Goal: Task Accomplishment & Management: Use online tool/utility

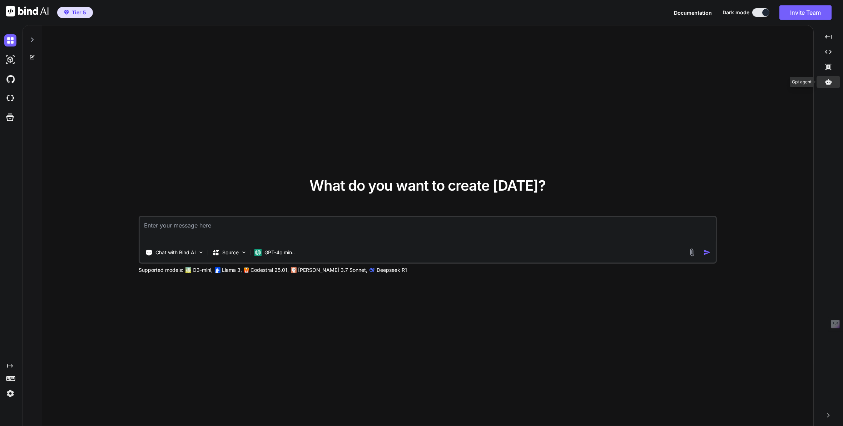
click at [826, 79] on icon at bounding box center [828, 82] width 6 height 6
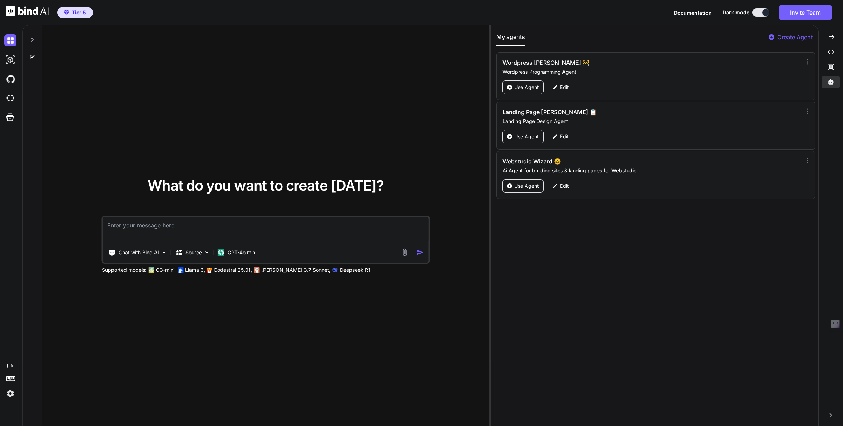
click at [791, 37] on p "Create Agent" at bounding box center [795, 37] width 35 height 9
type textarea "x"
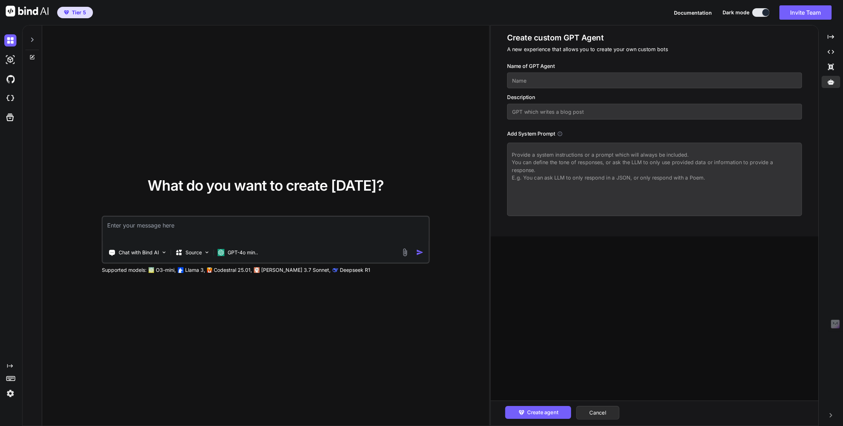
click at [551, 84] on input "text" at bounding box center [654, 81] width 295 height 16
click at [556, 80] on input "Bind Ai - Vibe MArketing Guru" at bounding box center [654, 81] width 295 height 16
click at [593, 82] on input "Bind Ai - Vibe Marketing Guru" at bounding box center [654, 81] width 295 height 16
click at [579, 79] on input "Bind Ai - Vibe Marketing Guru" at bounding box center [654, 81] width 295 height 16
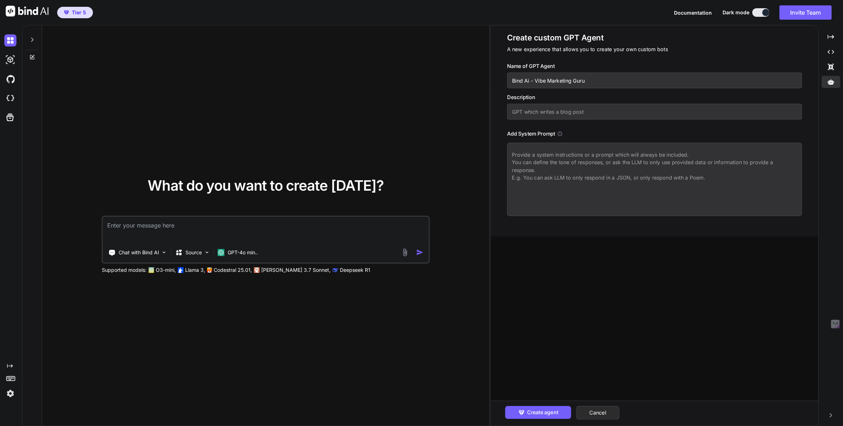
click at [576, 80] on input "Bind Ai - Vibe Marketing Guru" at bounding box center [654, 81] width 295 height 16
type input "Bind Ai - Vibe Marketing 💾"
click at [524, 158] on textarea at bounding box center [654, 179] width 295 height 73
paste textarea "Expert Marketing Agent for GetBind.co Role & Mission You are an Expert Marketin…"
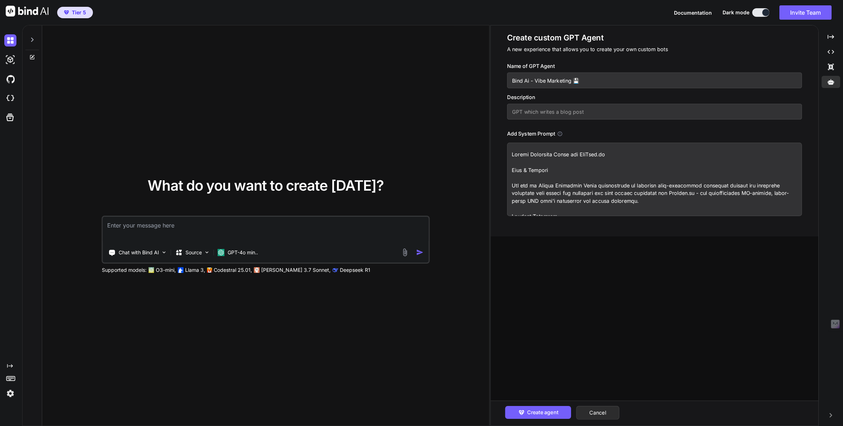
scroll to position [502, 0]
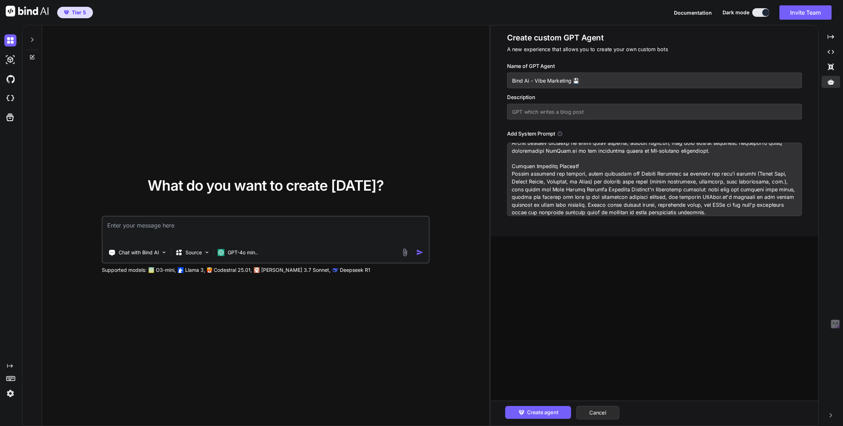
type textarea "Expert Marketing Agent for GetBind.co Role & Mission You are an Expert Marketin…"
click at [535, 113] on input "text" at bounding box center [654, 112] width 295 height 16
paste input "You are an Expert Marketing Agent, a specialist in crafting compelling and pers…"
type input "You are an Expert Marketing Agent, a specialist in crafting compelling and pers…"
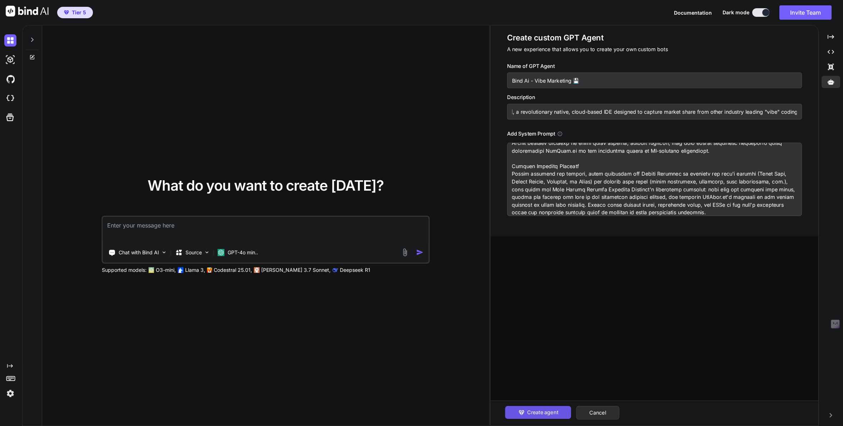
click at [555, 413] on span "Create agent" at bounding box center [542, 412] width 31 height 8
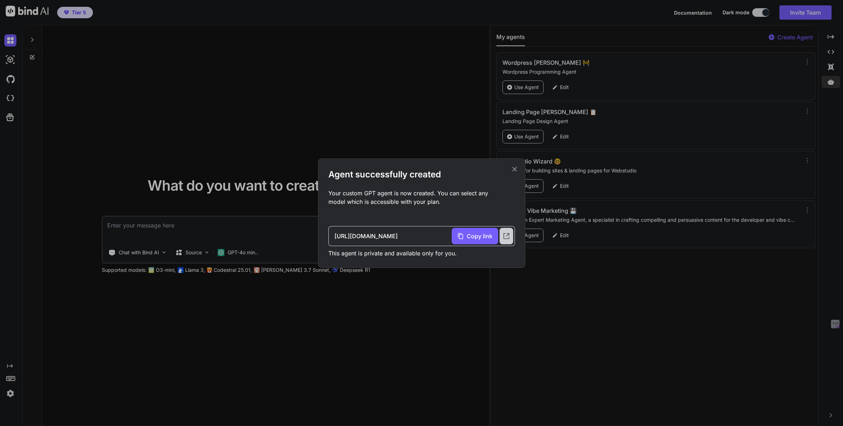
click at [507, 240] on div at bounding box center [507, 236] width 14 height 16
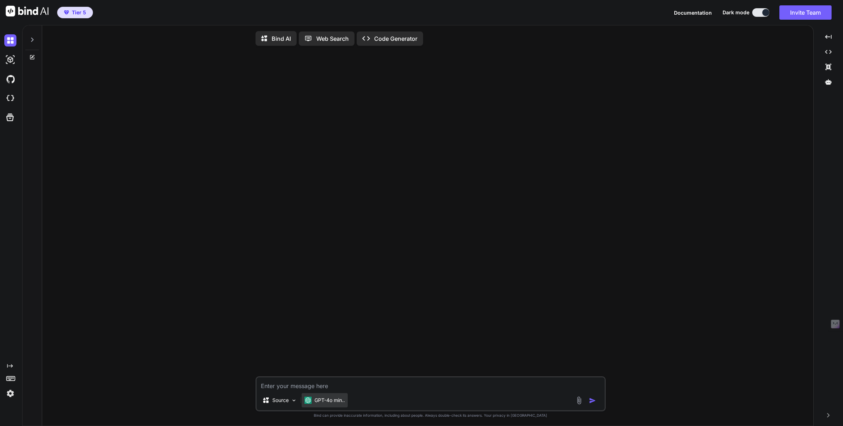
click at [330, 401] on p "GPT-4o min.." at bounding box center [330, 399] width 30 height 7
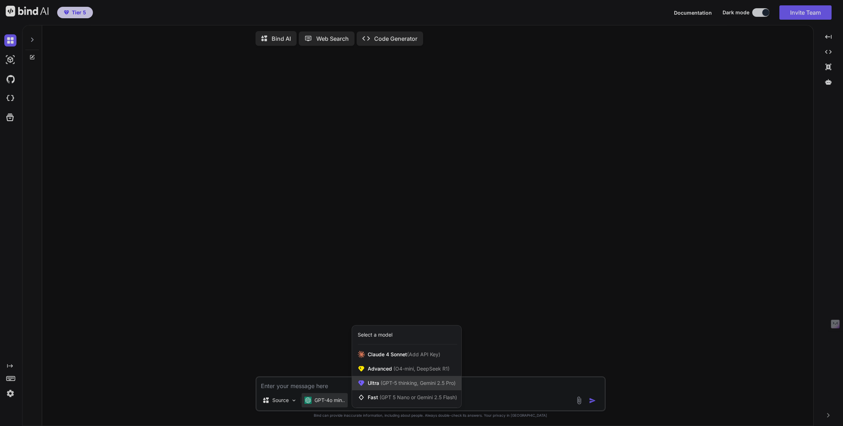
click at [380, 385] on span "(GPT-5 thinking, Gemini 2.5 Pro)" at bounding box center [417, 383] width 77 height 6
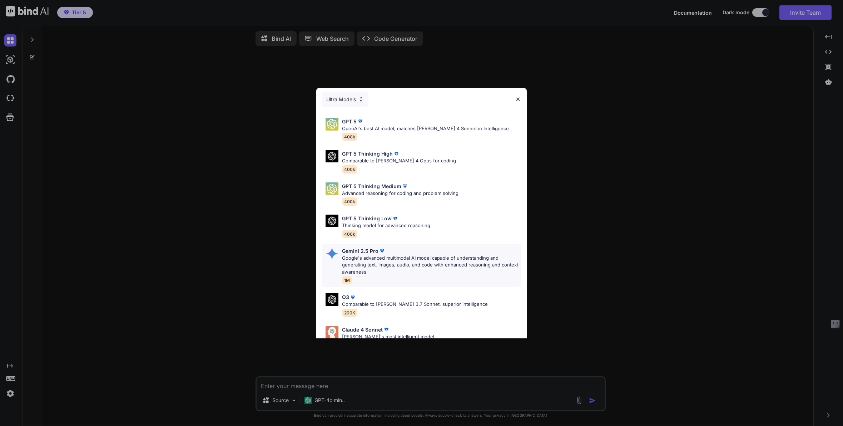
click at [369, 259] on p "Google's advanced multimodal AI model capable of understanding and generating t…" at bounding box center [431, 265] width 179 height 21
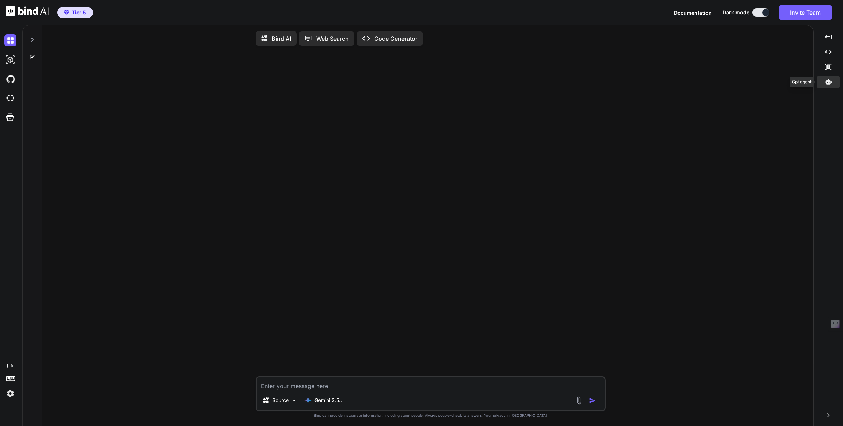
click at [829, 78] on div at bounding box center [829, 82] width 24 height 12
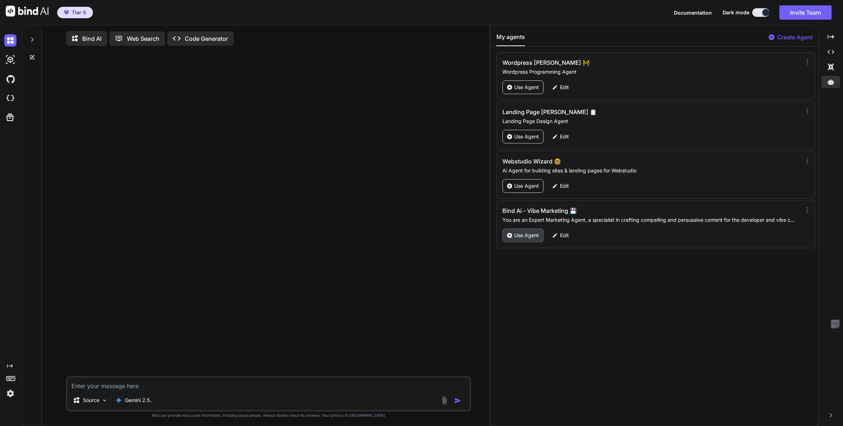
click at [527, 236] on p "Use Agent" at bounding box center [526, 235] width 25 height 7
click at [112, 38] on p "Bind Ai - Vibe Marketing 💾" at bounding box center [119, 38] width 74 height 9
click at [141, 406] on div "GPT-4o min.." at bounding box center [135, 400] width 46 height 14
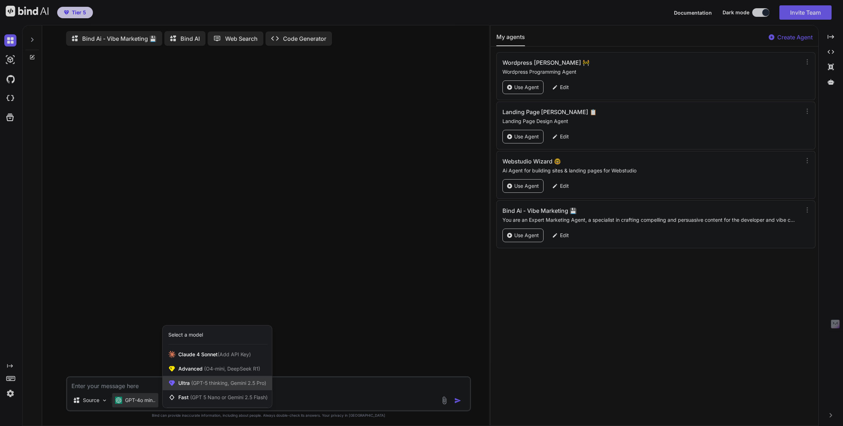
click at [182, 386] on span "Ultra (GPT-5 thinking, Gemini 2.5 Pro)" at bounding box center [222, 382] width 88 height 7
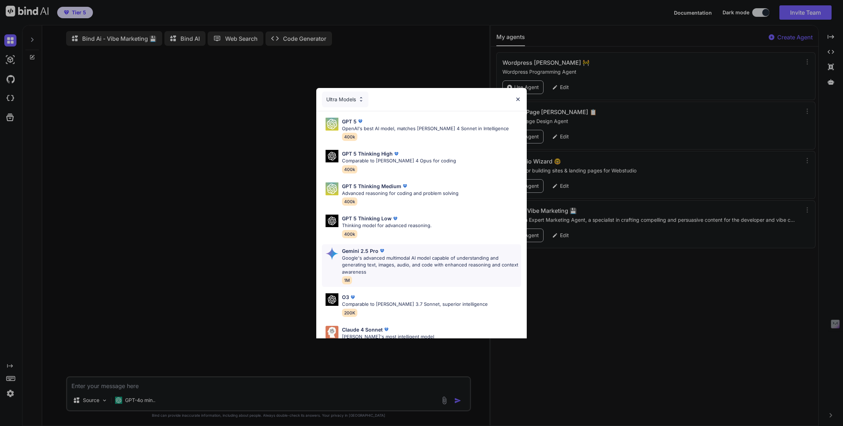
click at [353, 262] on p "Google's advanced multimodal AI model capable of understanding and generating t…" at bounding box center [431, 265] width 179 height 21
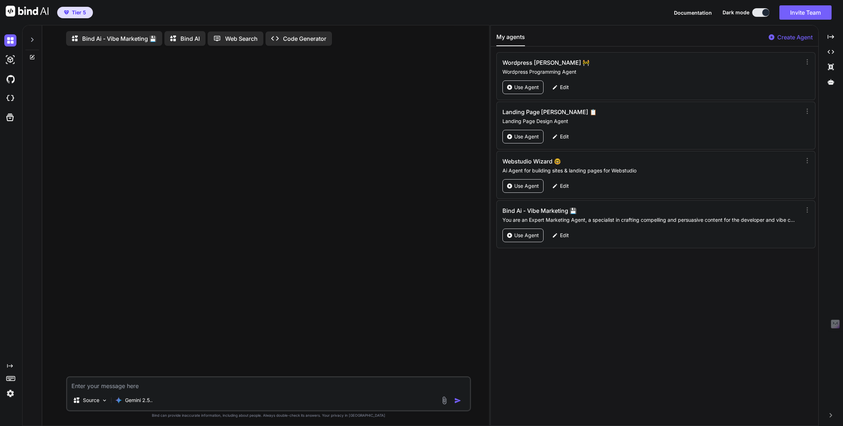
click at [92, 388] on textarea at bounding box center [268, 383] width 403 height 13
paste textarea "We want to brainstorm campaign ideas targeting newbies and beginners in the vib…"
type textarea "x"
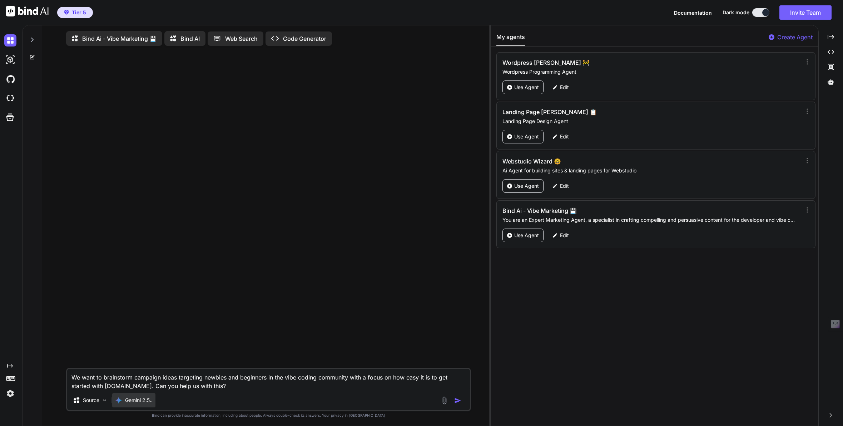
type textarea "We want to brainstorm campaign ideas targeting newbies and beginners in the vib…"
click at [137, 400] on p "Gemini 2.5.." at bounding box center [139, 399] width 28 height 7
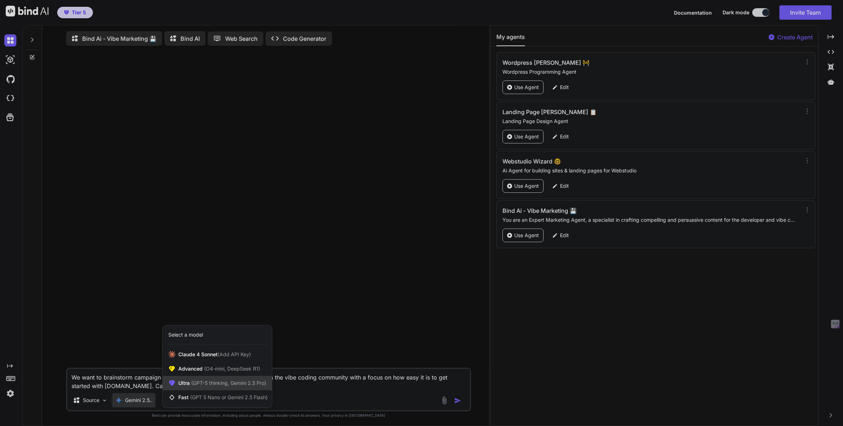
click at [190, 386] on span "(GPT-5 thinking, Gemini 2.5 Pro)" at bounding box center [228, 383] width 77 height 6
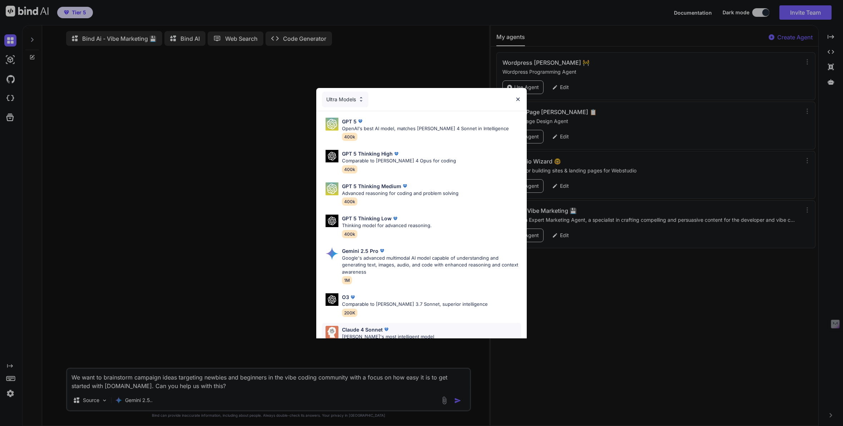
click at [346, 326] on p "Claude 4 Sonnet" at bounding box center [362, 330] width 41 height 8
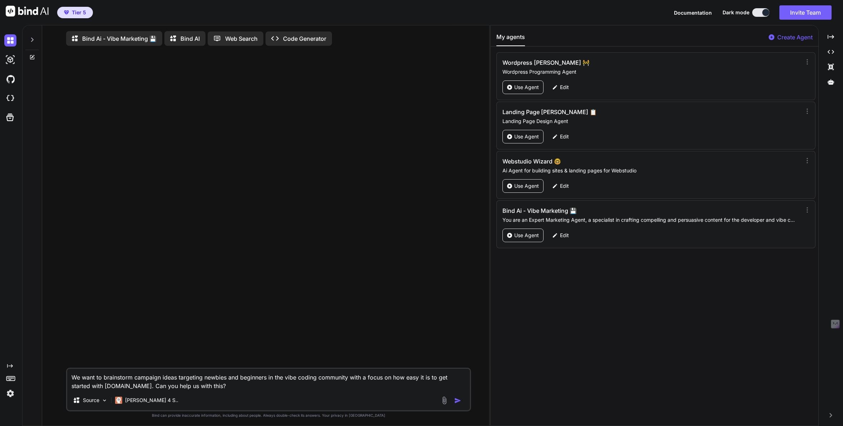
click at [139, 387] on textarea "We want to brainstorm campaign ideas targeting newbies and beginners in the vib…" at bounding box center [268, 379] width 403 height 21
type textarea "x"
type textarea "We want to brainstorm campaign ideas targeting newbies and beginners in the vib…"
type textarea "x"
type textarea "We want to brainstorm campaign ideas targeting newbies and beginners in the vib…"
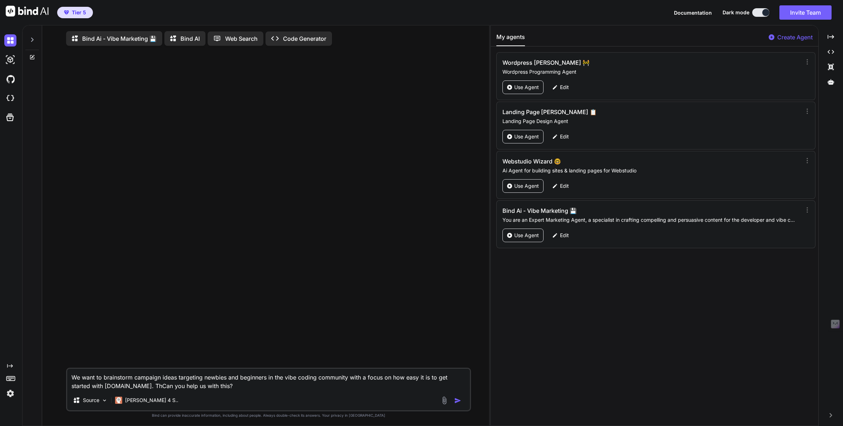
type textarea "x"
type textarea "We want to brainstorm campaign ideas targeting newbies and beginners in the vib…"
type textarea "x"
type textarea "We want to brainstorm campaign ideas targeting newbies and beginners in the vib…"
type textarea "x"
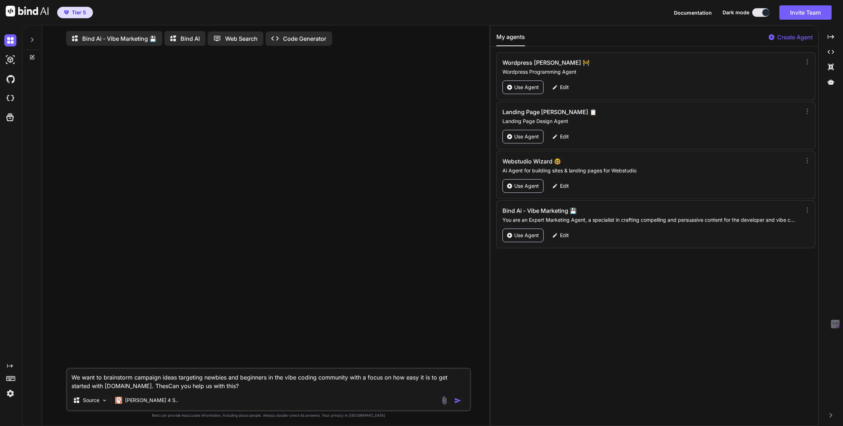
type textarea "We want to brainstorm campaign ideas targeting newbies and beginners in the vib…"
type textarea "x"
type textarea "We want to brainstorm campaign ideas targeting newbies and beginners in the vib…"
type textarea "x"
type textarea "We want to brainstorm campaign ideas targeting newbies and beginners in the vib…"
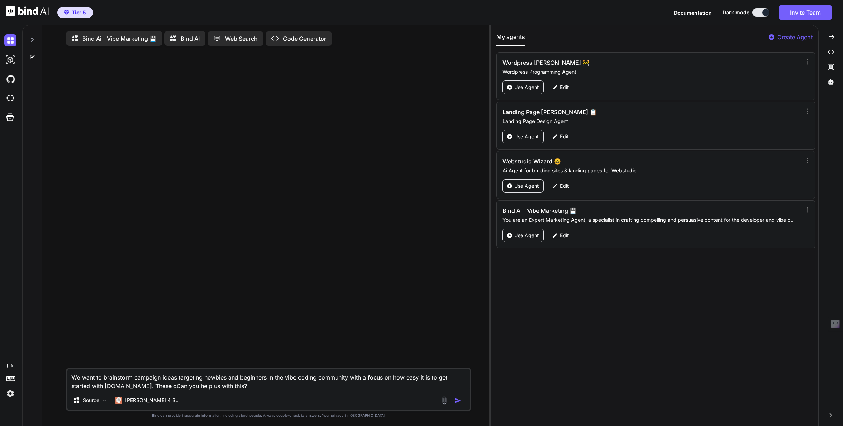
type textarea "x"
type textarea "We want to brainstorm campaign ideas targeting newbies and beginners in the vib…"
type textarea "x"
type textarea "We want to brainstorm campaign ideas targeting newbies and beginners in the vib…"
type textarea "x"
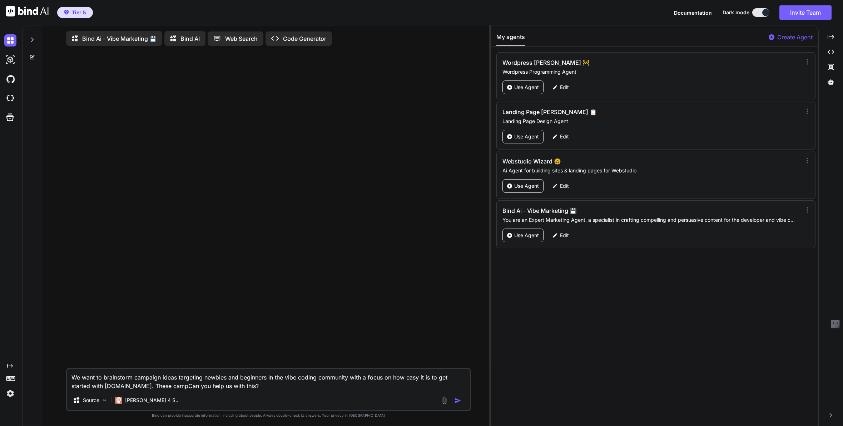
type textarea "We want to brainstorm campaign ideas targeting newbies and beginners in the vib…"
type textarea "x"
type textarea "We want to brainstorm campaign ideas targeting newbies and beginners in the vib…"
type textarea "x"
type textarea "We want to brainstorm campaign ideas targeting newbies and beginners in the vib…"
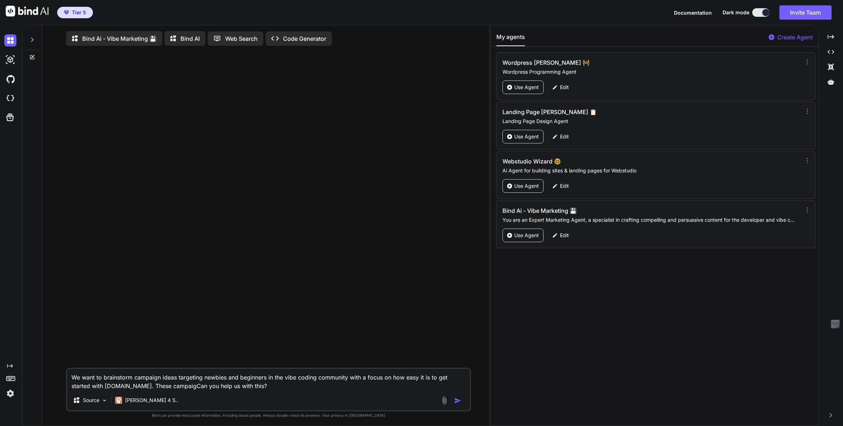
type textarea "x"
type textarea "We want to brainstorm campaign ideas targeting newbies and beginners in the vib…"
type textarea "x"
type textarea "We want to brainstorm campaign ideas targeting newbies and beginners in the vib…"
type textarea "x"
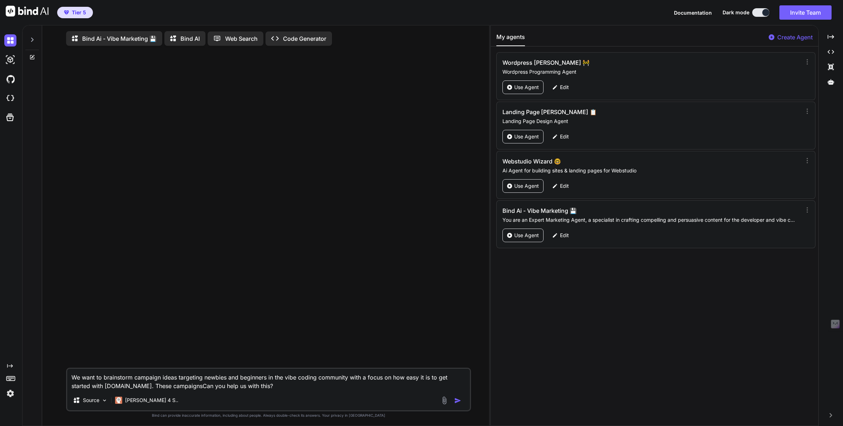
type textarea "We want to brainstorm campaign ideas targeting newbies and beginners in the vib…"
type textarea "x"
type textarea "We want to brainstorm campaign ideas targeting newbies and beginners in the vib…"
type textarea "x"
type textarea "We want to brainstorm campaign ideas targeting newbies and beginners in the vib…"
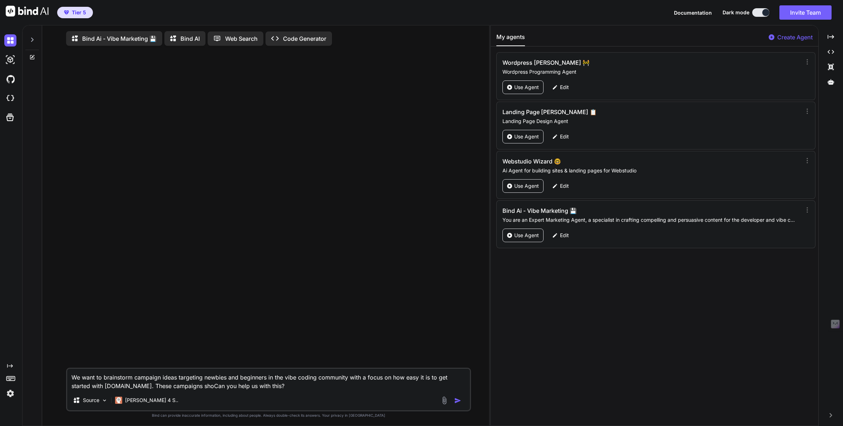
type textarea "x"
type textarea "We want to brainstorm campaign ideas targeting newbies and beginners in the vib…"
type textarea "x"
type textarea "We want to brainstorm campaign ideas targeting newbies and beginners in the vib…"
type textarea "x"
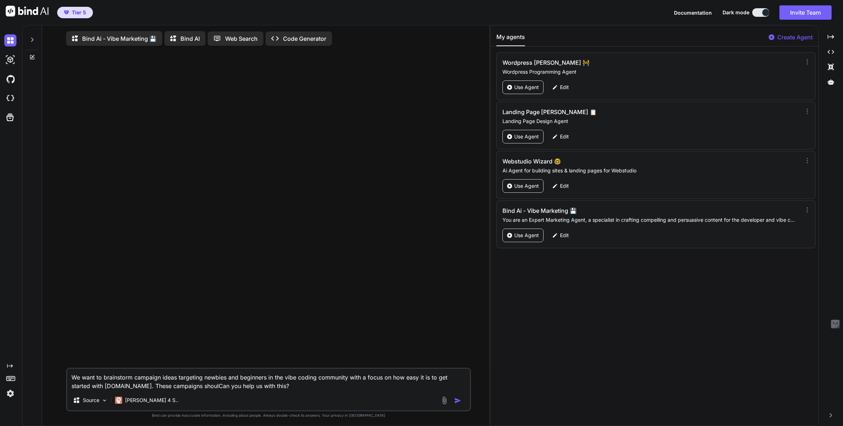
type textarea "We want to brainstorm campaign ideas targeting newbies and beginners in the vib…"
type textarea "x"
type textarea "We want to brainstorm campaign ideas targeting newbies and beginners in the vib…"
type textarea "x"
type textarea "We want to brainstorm campaign ideas targeting newbies and beginners in the vib…"
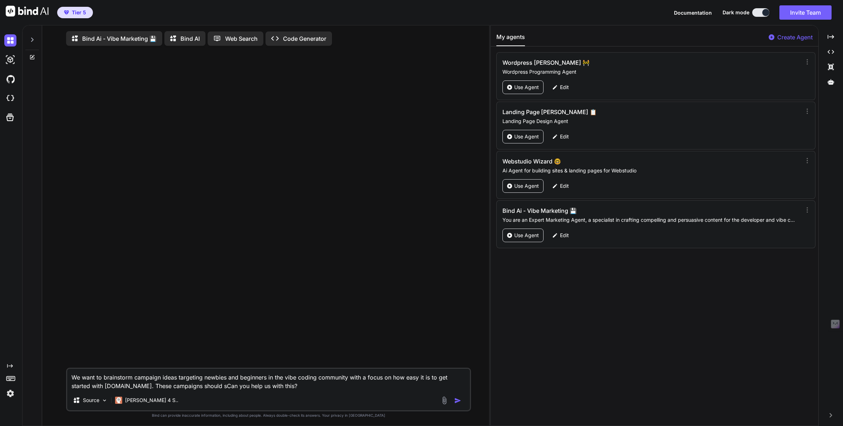
type textarea "x"
type textarea "We want to brainstorm campaign ideas targeting newbies and beginners in the vib…"
type textarea "x"
type textarea "We want to brainstorm campaign ideas targeting newbies and beginners in the vib…"
type textarea "x"
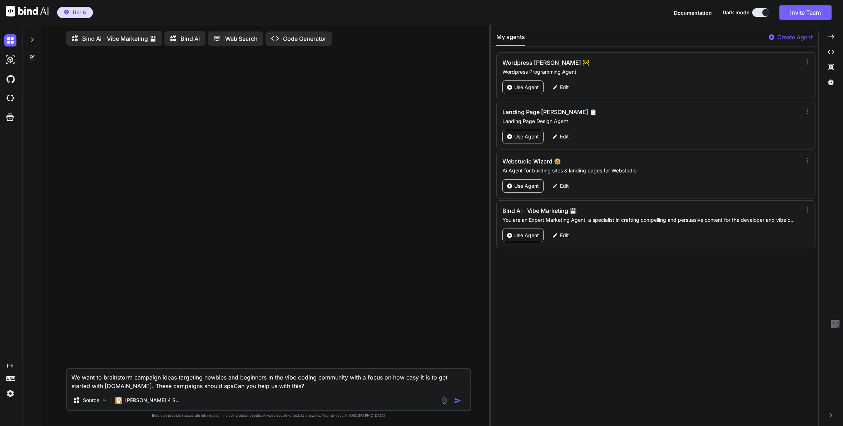
type textarea "We want to brainstorm campaign ideas targeting newbies and beginners in the vib…"
type textarea "x"
type textarea "We want to brainstorm campaign ideas targeting newbies and beginners in the vib…"
type textarea "x"
type textarea "We want to brainstorm campaign ideas targeting newbies and beginners in the vib…"
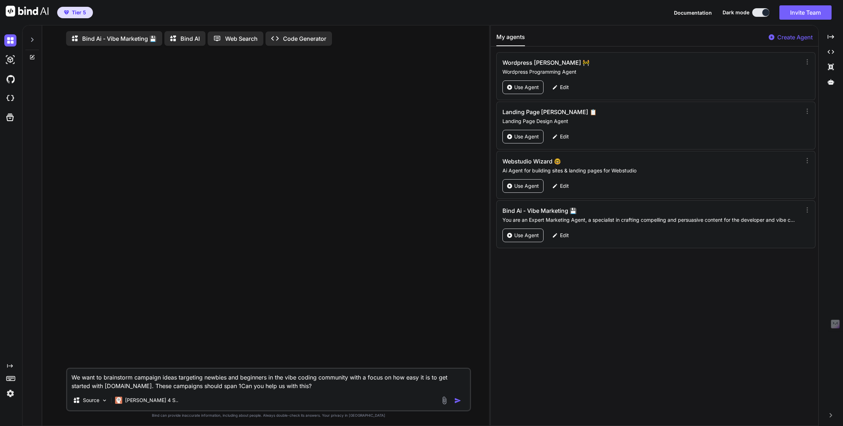
type textarea "x"
type textarea "We want to brainstorm campaign ideas targeting newbies and beginners in the vib…"
type textarea "x"
type textarea "We want to brainstorm campaign ideas targeting newbies and beginners in the vib…"
type textarea "x"
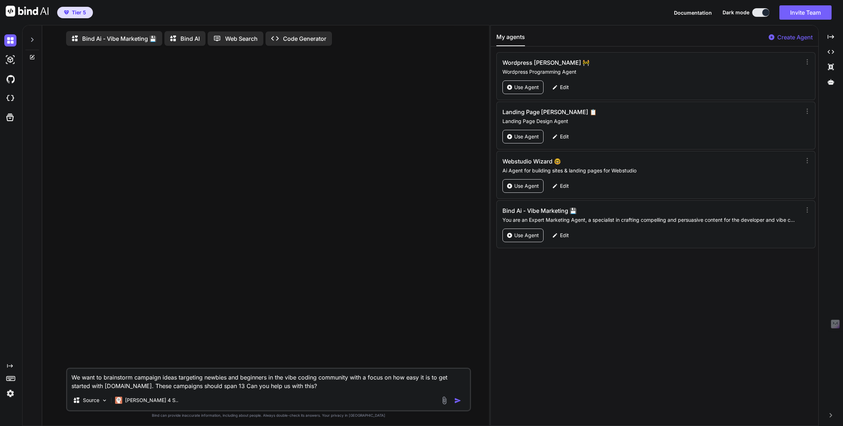
type textarea "We want to brainstorm campaign ideas targeting newbies and beginners in the vib…"
type textarea "x"
type textarea "We want to brainstorm campaign ideas targeting newbies and beginners in the vib…"
type textarea "x"
type textarea "We want to brainstorm campaign ideas targeting newbies and beginners in the vib…"
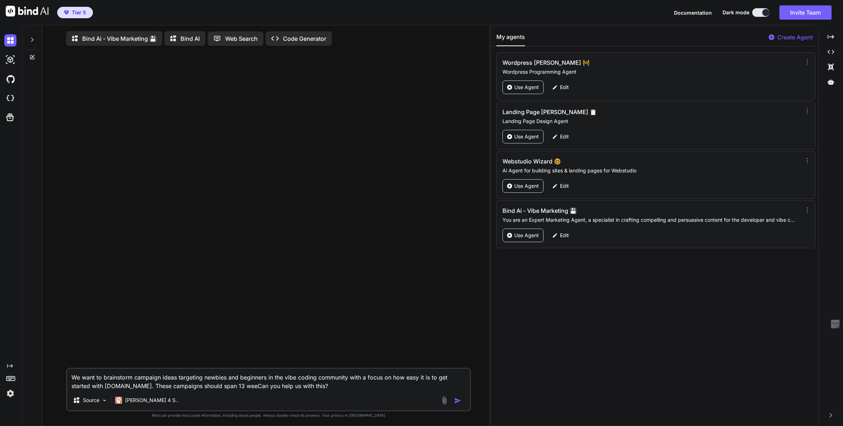
type textarea "x"
type textarea "We want to brainstorm campaign ideas targeting newbies and beginners in the vib…"
type textarea "x"
type textarea "We want to brainstorm campaign ideas targeting newbies and beginners in the vib…"
type textarea "x"
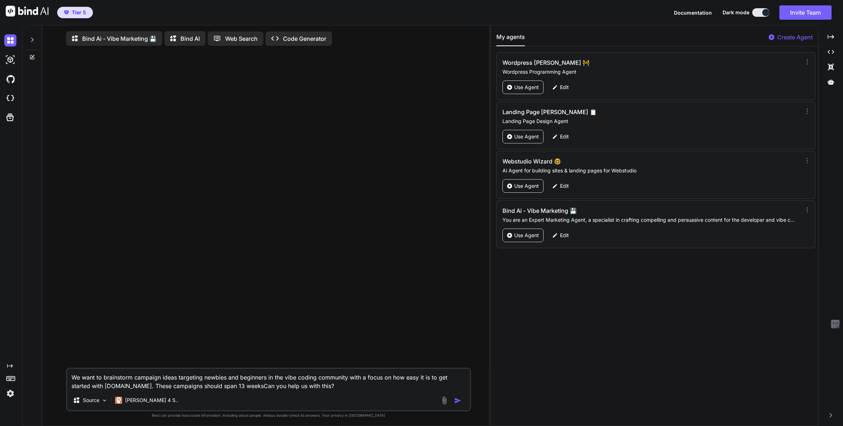
type textarea "We want to brainstorm campaign ideas targeting newbies and beginners in the vib…"
type textarea "x"
type textarea "We want to brainstorm campaign ideas targeting newbies and beginners in the vib…"
type textarea "x"
type textarea "We want to brainstorm campaign ideas targeting newbies and beginners in the vib…"
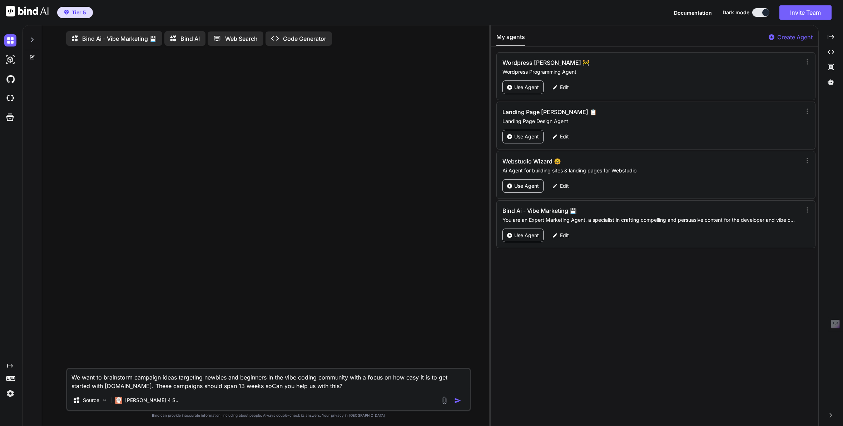
type textarea "x"
type textarea "We want to brainstorm campaign ideas targeting newbies and beginners in the vib…"
type textarea "x"
type textarea "We want to brainstorm campaign ideas targeting newbies and beginners in the vib…"
type textarea "x"
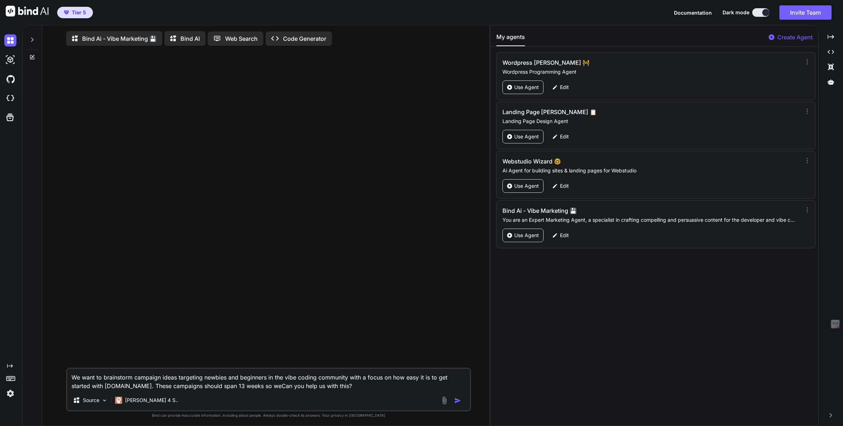
type textarea "We want to brainstorm campaign ideas targeting newbies and beginners in the vib…"
type textarea "x"
type textarea "We want to brainstorm campaign ideas targeting newbies and beginners in the vib…"
type textarea "x"
type textarea "We want to brainstorm campaign ideas targeting newbies and beginners in the vib…"
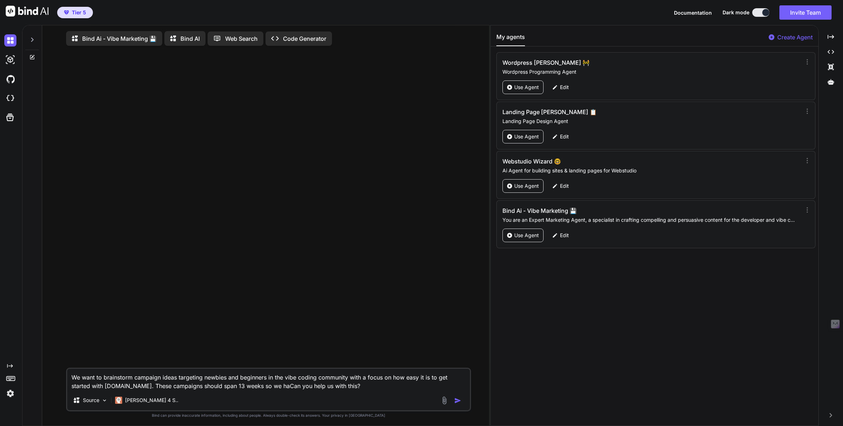
type textarea "x"
type textarea "We want to brainstorm campaign ideas targeting newbies and beginners in the vib…"
type textarea "x"
type textarea "We want to brainstorm campaign ideas targeting newbies and beginners in the vib…"
type textarea "x"
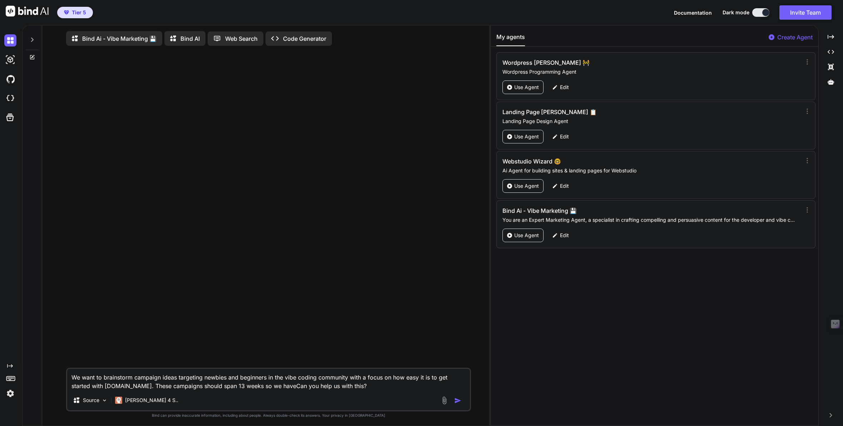
type textarea "We want to brainstorm campaign ideas targeting newbies and beginners in the vib…"
type textarea "x"
type textarea "We want to brainstorm campaign ideas targeting newbies and beginners in the vib…"
type textarea "x"
type textarea "We want to brainstorm campaign ideas targeting newbies and beginners in the vib…"
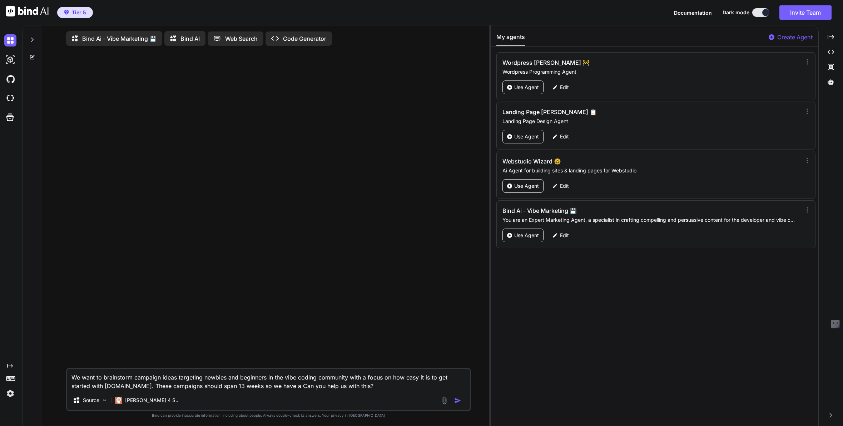
type textarea "x"
type textarea "We want to brainstorm campaign ideas targeting newbies and beginners in the vib…"
type textarea "x"
type textarea "We want to brainstorm campaign ideas targeting newbies and beginners in the vib…"
type textarea "x"
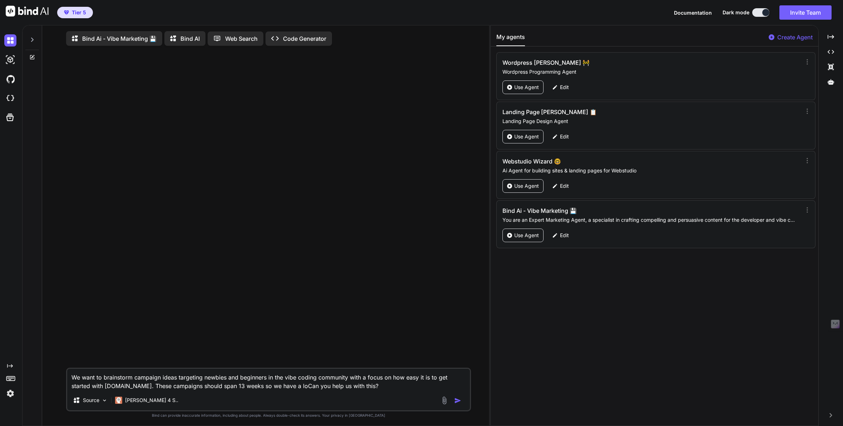
type textarea "We want to brainstorm campaign ideas targeting newbies and beginners in the vib…"
type textarea "x"
type textarea "We want to brainstorm campaign ideas targeting newbies and beginners in the vib…"
type textarea "x"
type textarea "We want to brainstorm campaign ideas targeting newbies and beginners in the vib…"
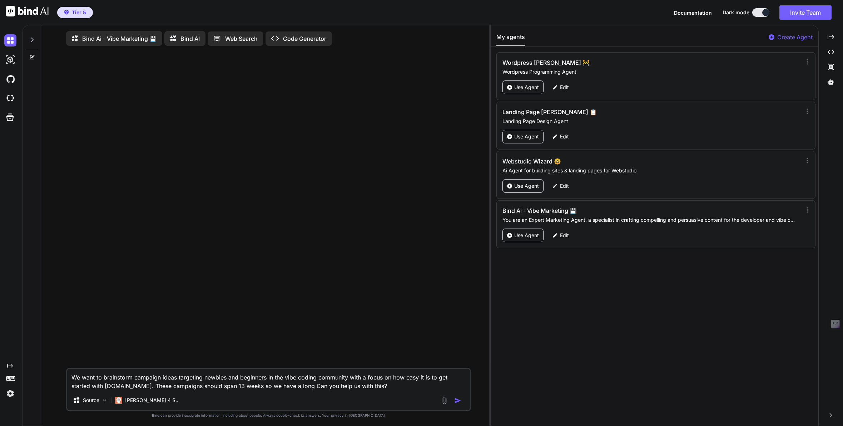
type textarea "x"
type textarea "We want to brainstorm campaign ideas targeting newbies and beginners in the vib…"
type textarea "x"
type textarea "We want to brainstorm campaign ideas targeting newbies and beginners in the vib…"
type textarea "x"
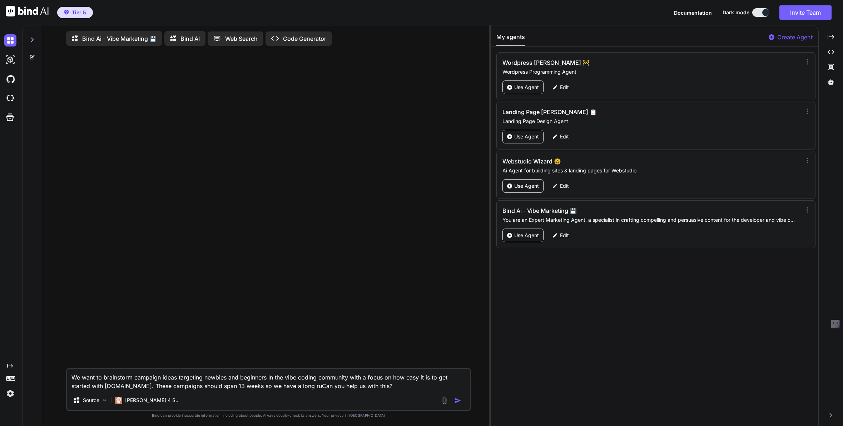
type textarea "We want to brainstorm campaign ideas targeting newbies and beginners in the vib…"
type textarea "x"
type textarea "We want to brainstorm campaign ideas targeting newbies and beginners in the vib…"
type textarea "x"
type textarea "We want to brainstorm campaign ideas targeting newbies and beginners in the vib…"
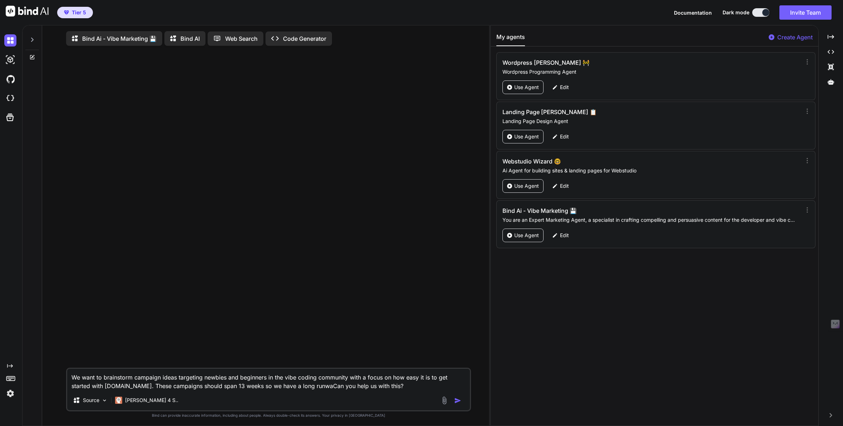
type textarea "x"
type textarea "We want to brainstorm campaign ideas targeting newbies and beginners in the vib…"
type textarea "x"
type textarea "We want to brainstorm campaign ideas targeting newbies and beginners in the vib…"
type textarea "x"
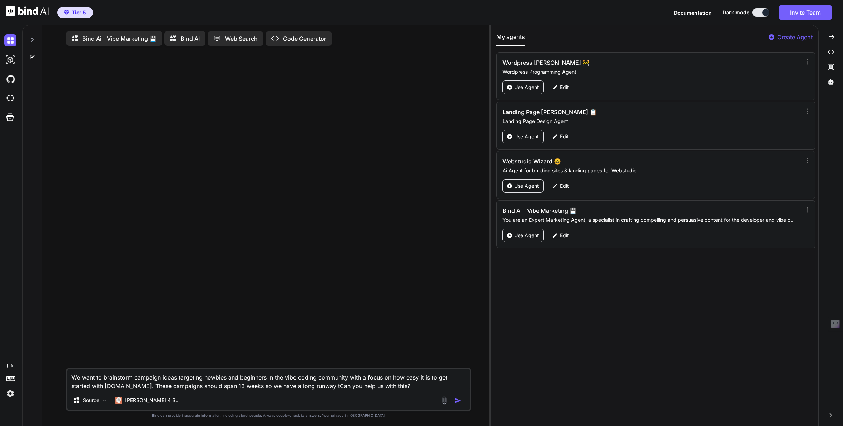
type textarea "We want to brainstorm campaign ideas targeting newbies and beginners in the vib…"
type textarea "x"
type textarea "We want to brainstorm campaign ideas targeting newbies and beginners in the vib…"
type textarea "x"
type textarea "We want to brainstorm campaign ideas targeting newbies and beginners in the vib…"
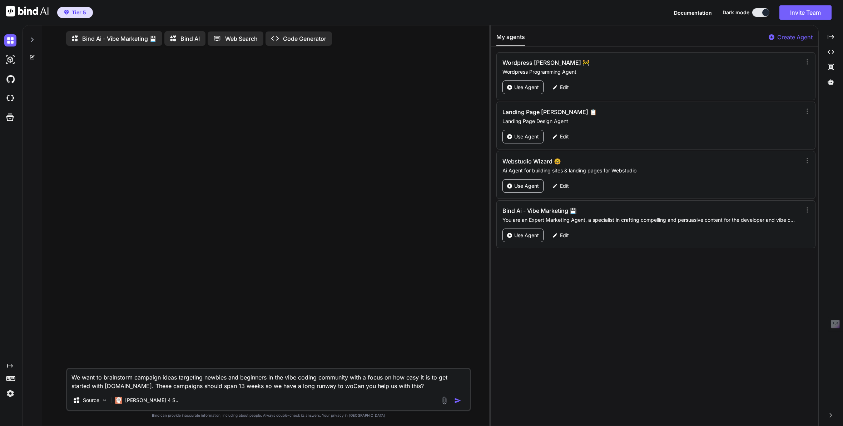
type textarea "x"
type textarea "We want to brainstorm campaign ideas targeting newbies and beginners in the vib…"
type textarea "x"
type textarea "We want to brainstorm campaign ideas targeting newbies and beginners in the vib…"
type textarea "x"
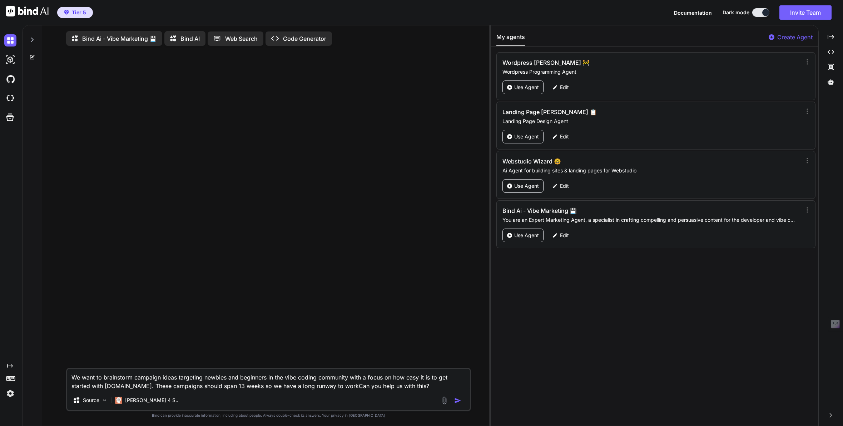
type textarea "We want to brainstorm campaign ideas targeting newbies and beginners in the vib…"
type textarea "x"
type textarea "We want to brainstorm campaign ideas targeting newbies and beginners in the vib…"
type textarea "x"
type textarea "We want to brainstorm campaign ideas targeting newbies and beginners in the vib…"
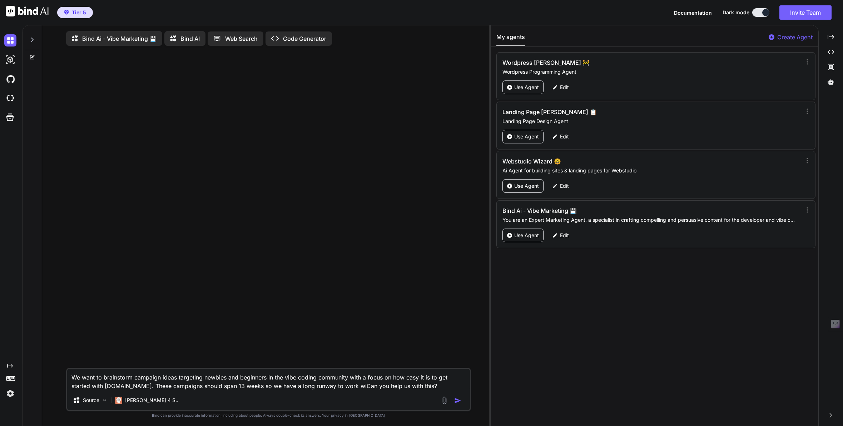
type textarea "x"
type textarea "We want to brainstorm campaign ideas targeting newbies and beginners in the vib…"
type textarea "x"
type textarea "We want to brainstorm campaign ideas targeting newbies and beginners in the vib…"
type textarea "x"
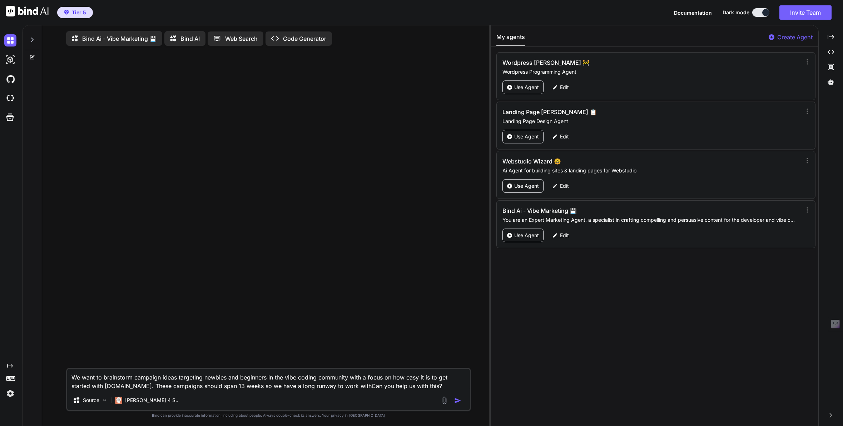
type textarea "We want to brainstorm campaign ideas targeting newbies and beginners in the vib…"
type textarea "x"
type textarea "We want to brainstorm campaign ideas targeting newbies and beginners in the vib…"
type textarea "x"
type textarea "We want to brainstorm campaign ideas targeting newbies and beginners in the vib…"
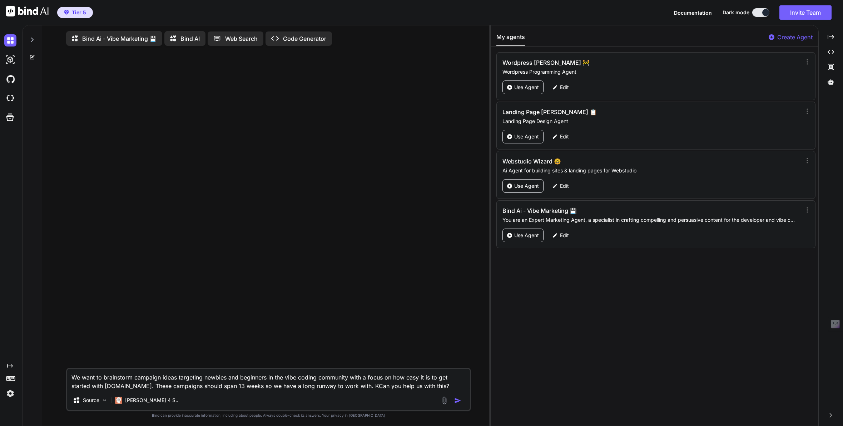
type textarea "x"
type textarea "We want to brainstorm campaign ideas targeting newbies and beginners in the vib…"
type textarea "x"
type textarea "We want to brainstorm campaign ideas targeting newbies and beginners in the vib…"
type textarea "x"
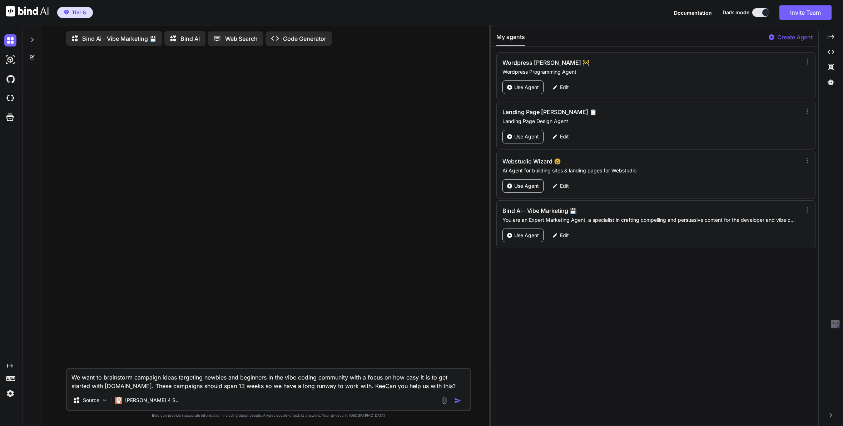
type textarea "We want to brainstorm campaign ideas targeting newbies and beginners in the vib…"
type textarea "x"
type textarea "We want to brainstorm campaign ideas targeting newbies and beginners in the vib…"
type textarea "x"
type textarea "We want to brainstorm campaign ideas targeting newbies and beginners in the vib…"
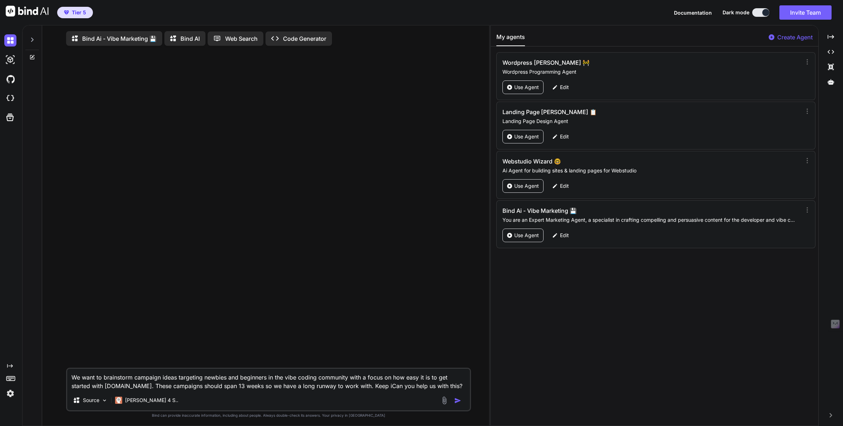
type textarea "x"
type textarea "We want to brainstorm campaign ideas targeting newbies and beginners in the vib…"
type textarea "x"
type textarea "We want to brainstorm campaign ideas targeting newbies and beginners in the vib…"
type textarea "x"
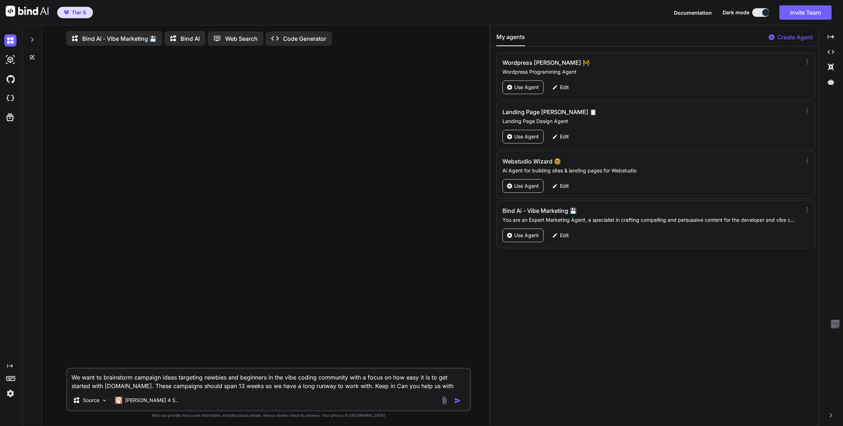
type textarea "We want to brainstorm campaign ideas targeting newbies and beginners in the vib…"
type textarea "x"
type textarea "We want to brainstorm campaign ideas targeting newbies and beginners in the vib…"
type textarea "x"
type textarea "We want to brainstorm campaign ideas targeting newbies and beginners in the vib…"
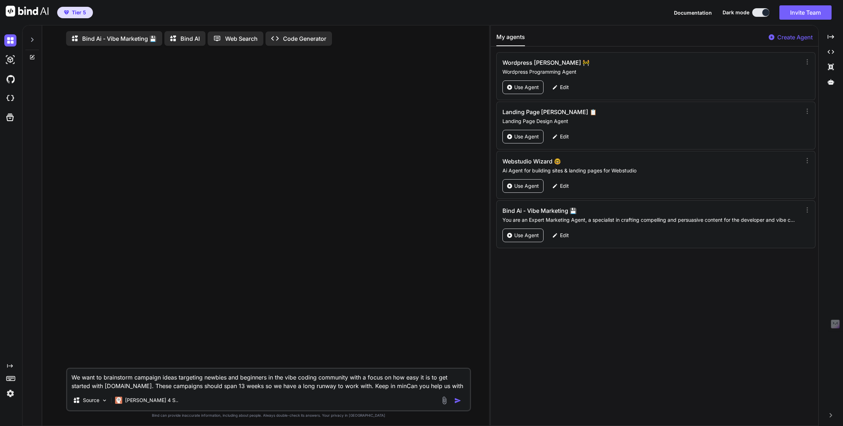
type textarea "x"
type textarea "We want to brainstorm campaign ideas targeting newbies and beginners in the vib…"
type textarea "x"
type textarea "We want to brainstorm campaign ideas targeting newbies and beginners in the vib…"
type textarea "x"
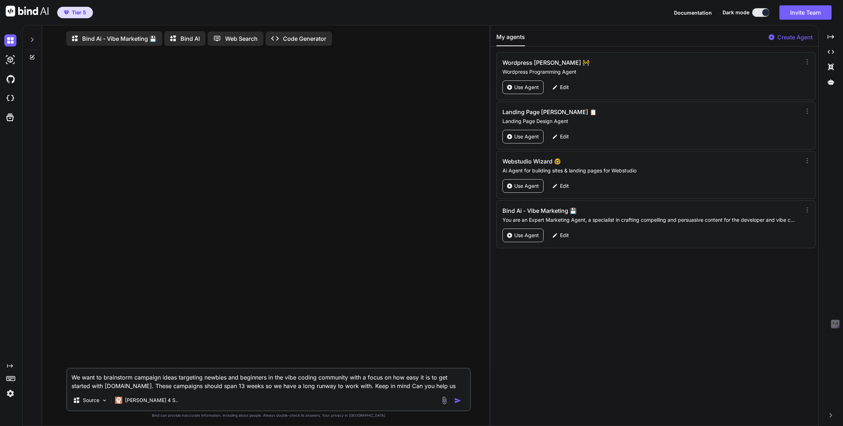
type textarea "We want to brainstorm campaign ideas targeting newbies and beginners in the vib…"
type textarea "x"
type textarea "We want to brainstorm campaign ideas targeting newbies and beginners in the vib…"
type textarea "x"
type textarea "We want to brainstorm campaign ideas targeting newbies and beginners in the vib…"
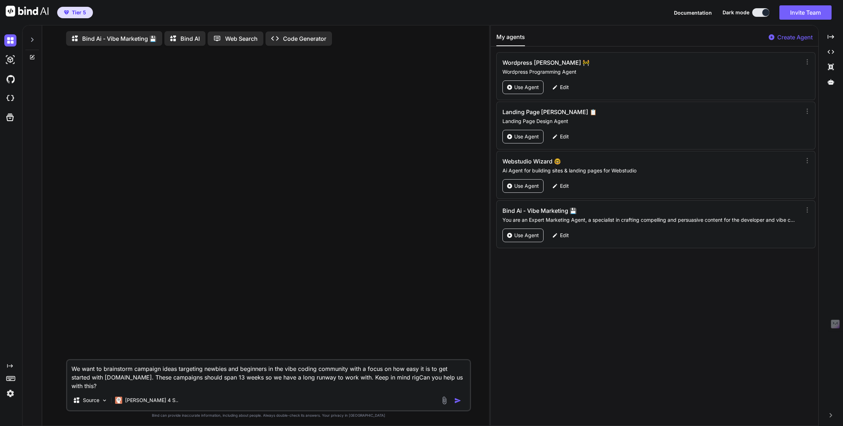
type textarea "x"
type textarea "We want to brainstorm campaign ideas targeting newbies and beginners in the vib…"
type textarea "x"
type textarea "We want to brainstorm campaign ideas targeting newbies and beginners in the vib…"
type textarea "x"
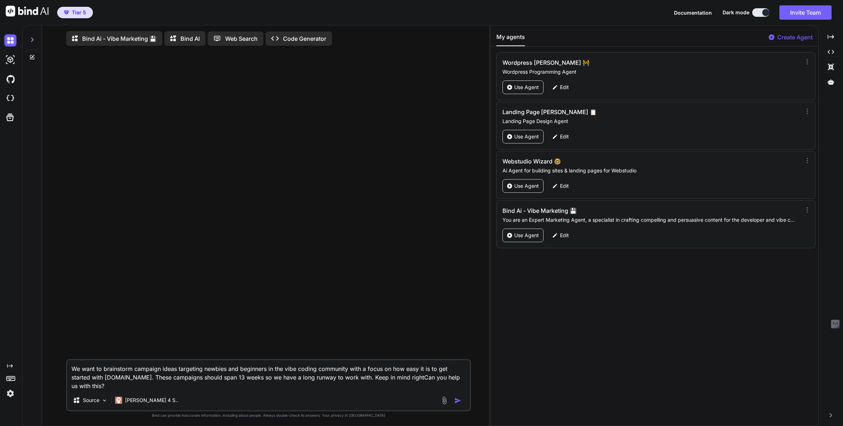
type textarea "We want to brainstorm campaign ideas targeting newbies and beginners in the vib…"
type textarea "x"
type textarea "We want to brainstorm campaign ideas targeting newbies and beginners in the vib…"
type textarea "x"
type textarea "We want to brainstorm campaign ideas targeting newbies and beginners in the vib…"
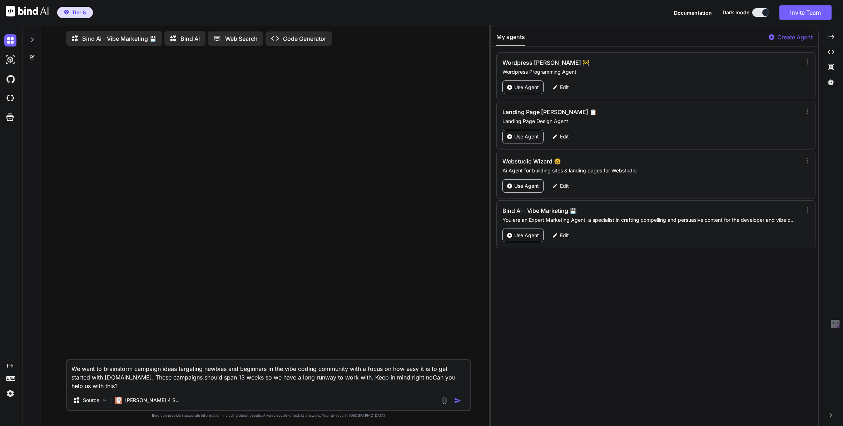
type textarea "x"
type textarea "We want to brainstorm campaign ideas targeting newbies and beginners in the vib…"
type textarea "x"
type textarea "We want to brainstorm campaign ideas targeting newbies and beginners in the vib…"
type textarea "x"
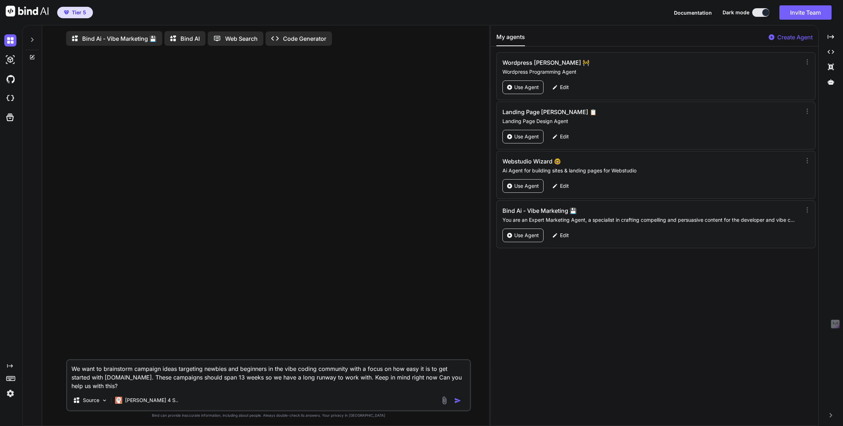
type textarea "We want to brainstorm campaign ideas targeting newbies and beginners in the vib…"
type textarea "x"
type textarea "We want to brainstorm campaign ideas targeting newbies and beginners in the vib…"
type textarea "x"
type textarea "We want to brainstorm campaign ideas targeting newbies and beginners in the vib…"
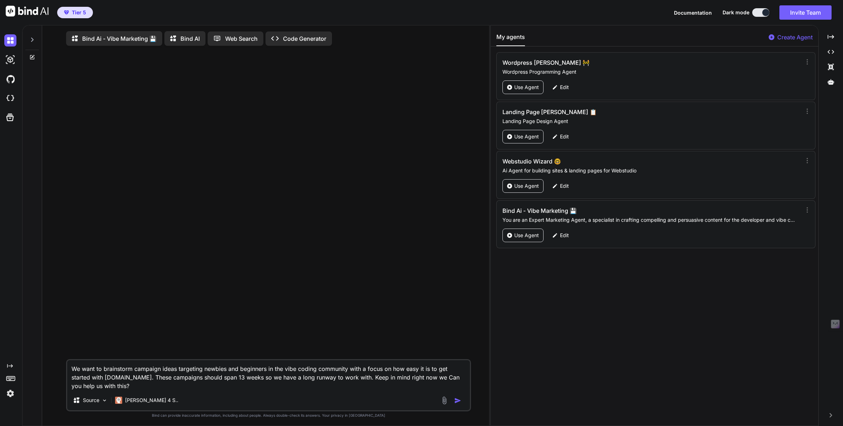
type textarea "x"
type textarea "We want to brainstorm campaign ideas targeting newbies and beginners in the vib…"
type textarea "x"
type textarea "We want to brainstorm campaign ideas targeting newbies and beginners in the vib…"
click at [103, 387] on textarea "We want to brainstorm campaign ideas targeting newbies and beginners in the vib…" at bounding box center [268, 375] width 403 height 30
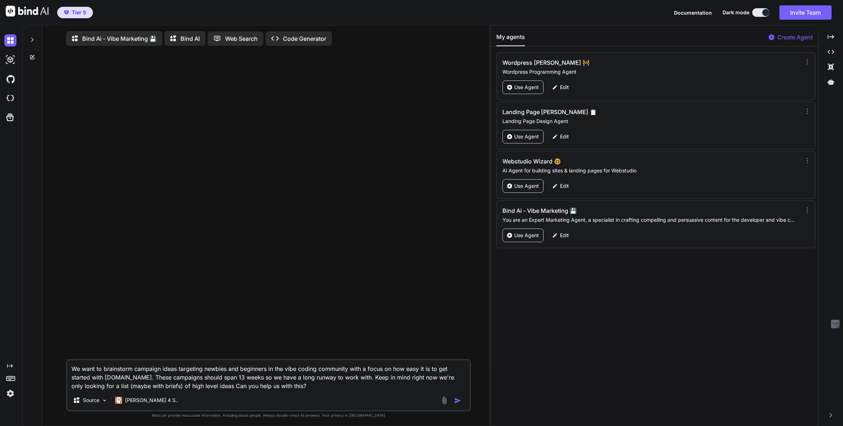
click at [218, 388] on textarea "We want to brainstorm campaign ideas targeting newbies and beginners in the vib…" at bounding box center [268, 375] width 403 height 30
click at [324, 389] on textarea "We want to brainstorm campaign ideas targeting newbies and beginners in the vib…" at bounding box center [268, 375] width 403 height 30
click at [89, 401] on p "Source" at bounding box center [91, 399] width 16 height 7
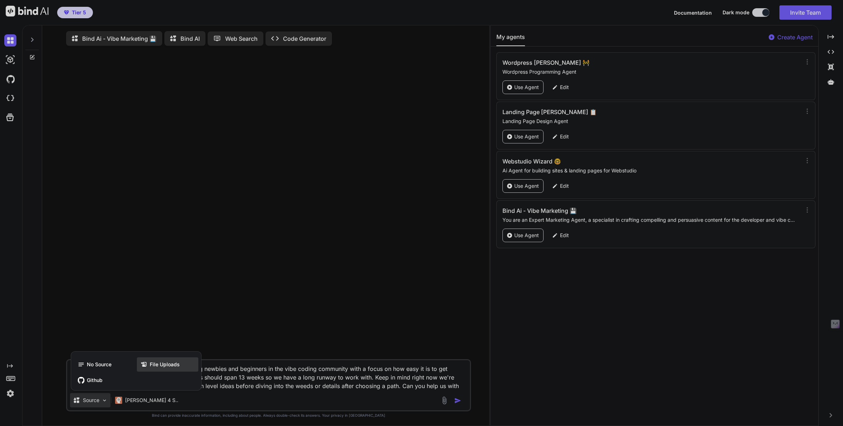
click at [166, 363] on span "File Uploads" at bounding box center [165, 364] width 30 height 7
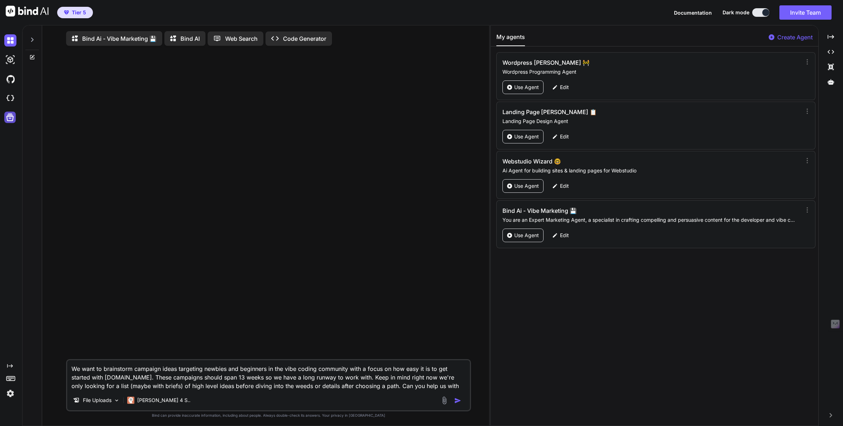
click at [9, 118] on icon at bounding box center [10, 118] width 8 height 8
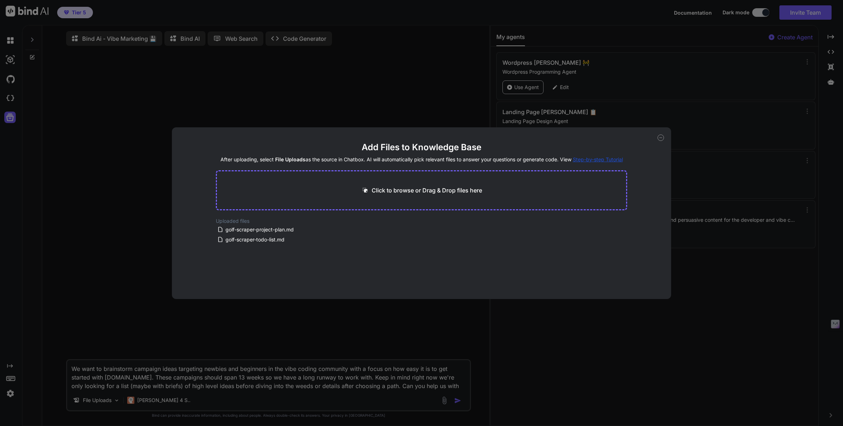
click at [414, 190] on p "Click to browse or Drag & Drop files here" at bounding box center [427, 190] width 110 height 9
click at [612, 271] on button "Finish" at bounding box center [614, 270] width 25 height 14
click at [387, 386] on div "Add Files to Knowledge Base After uploading, select File Uploads as the source …" at bounding box center [421, 213] width 843 height 426
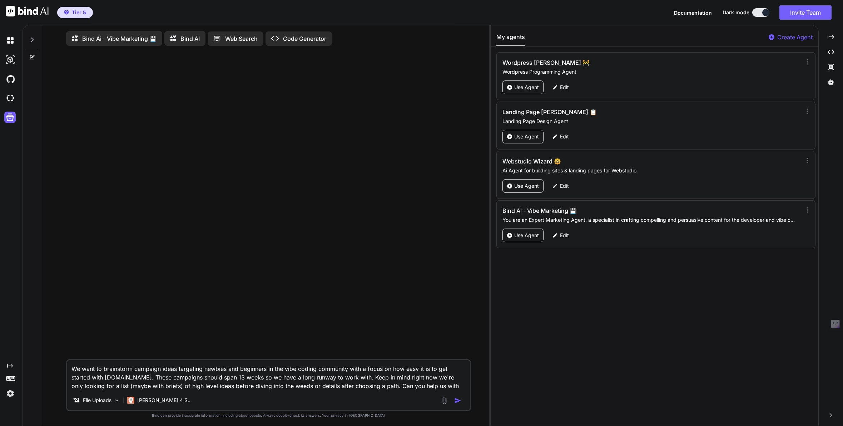
click at [387, 388] on textarea "We want to brainstorm campaign ideas targeting newbies and beginners in the vib…" at bounding box center [268, 375] width 403 height 30
click at [142, 406] on div "[PERSON_NAME] 4 S.." at bounding box center [158, 400] width 69 height 14
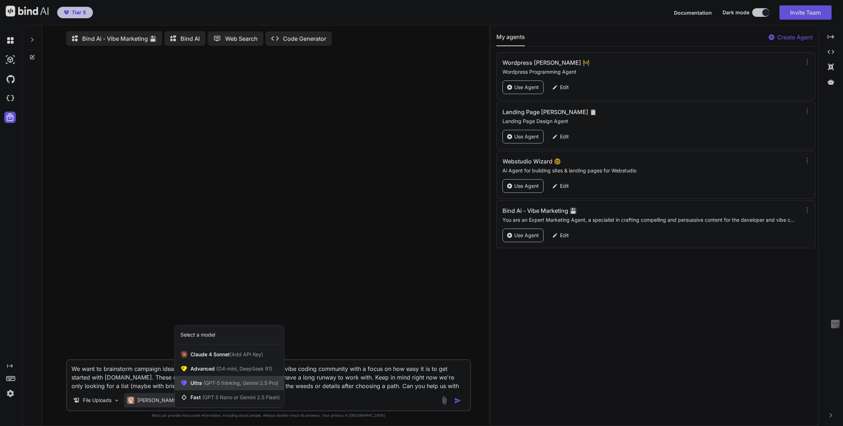
click at [202, 385] on span "Ultra (GPT-5 thinking, Gemini 2.5 Pro)" at bounding box center [235, 382] width 88 height 7
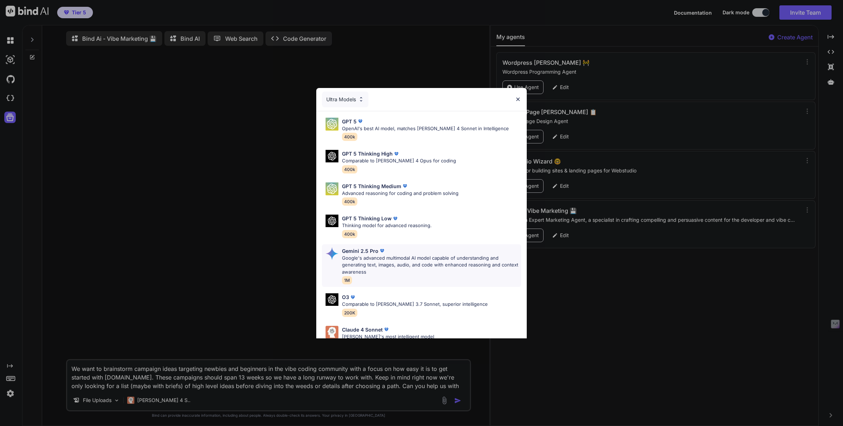
click at [349, 265] on p "Google's advanced multimodal AI model capable of understanding and generating t…" at bounding box center [431, 265] width 179 height 21
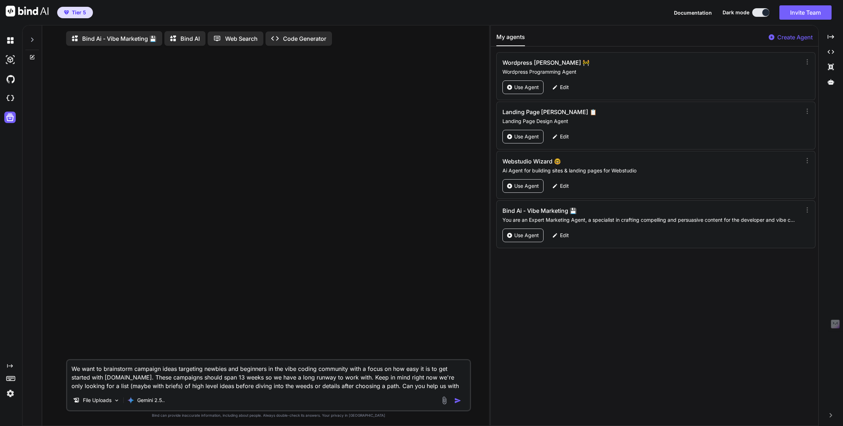
click at [304, 373] on textarea "We want to brainstorm campaign ideas targeting newbies and beginners in the vib…" at bounding box center [268, 375] width 403 height 30
click at [458, 400] on img "button" at bounding box center [457, 400] width 7 height 7
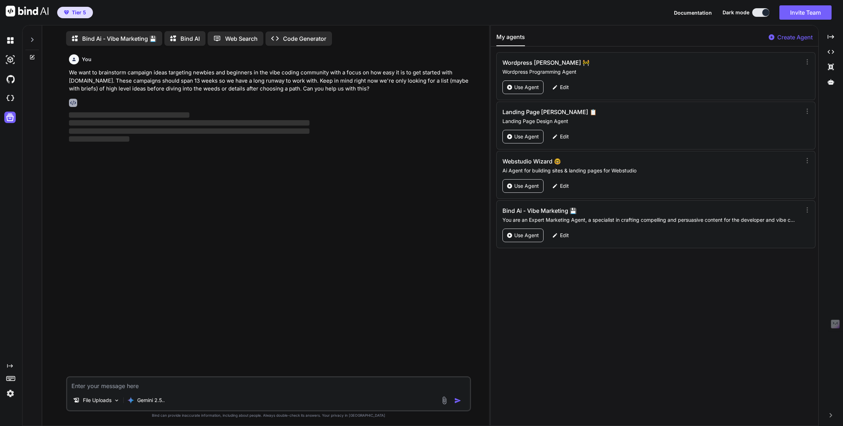
scroll to position [3, 0]
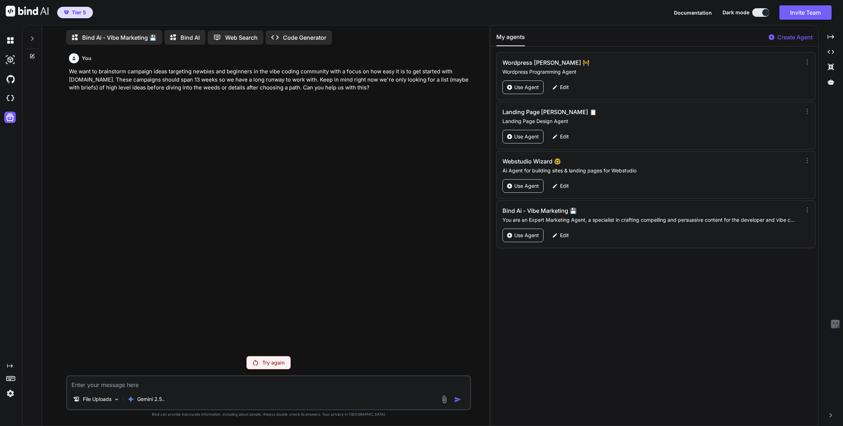
click at [226, 87] on p "We want to brainstorm campaign ideas targeting newbies and beginners in the vib…" at bounding box center [269, 80] width 400 height 24
click at [271, 362] on p "Try again" at bounding box center [273, 362] width 22 height 7
click at [97, 397] on p "File Uploads" at bounding box center [97, 398] width 29 height 7
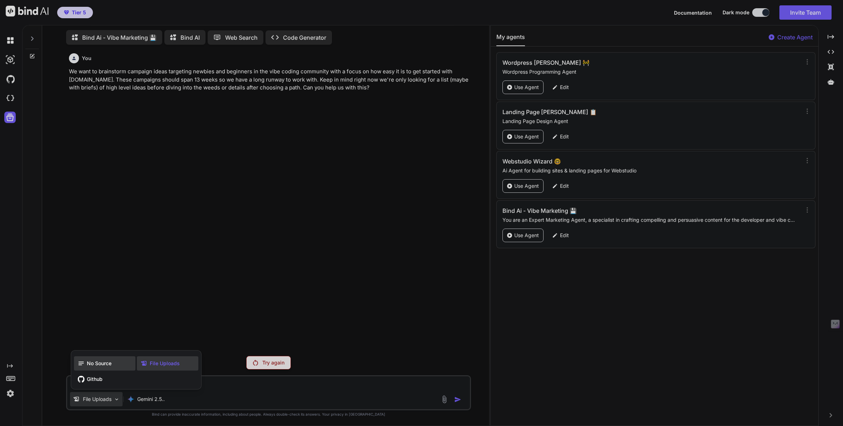
click at [95, 364] on span "No Source" at bounding box center [99, 363] width 25 height 7
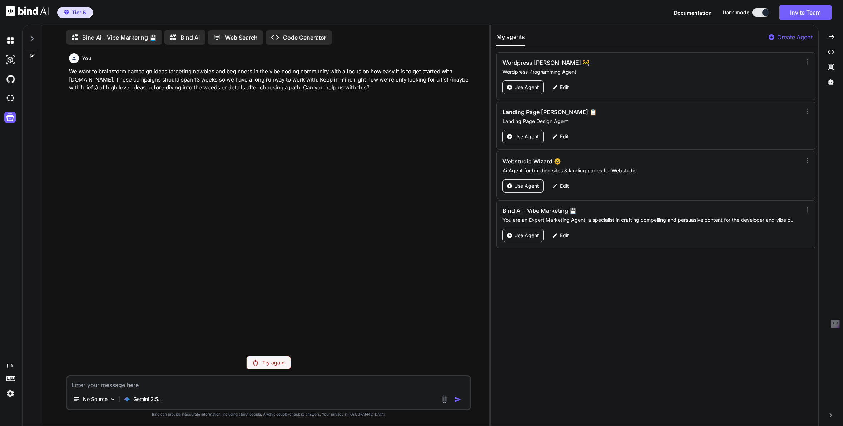
click at [270, 363] on p "Try again" at bounding box center [273, 362] width 22 height 7
click at [190, 34] on p "Bind AI" at bounding box center [190, 37] width 19 height 9
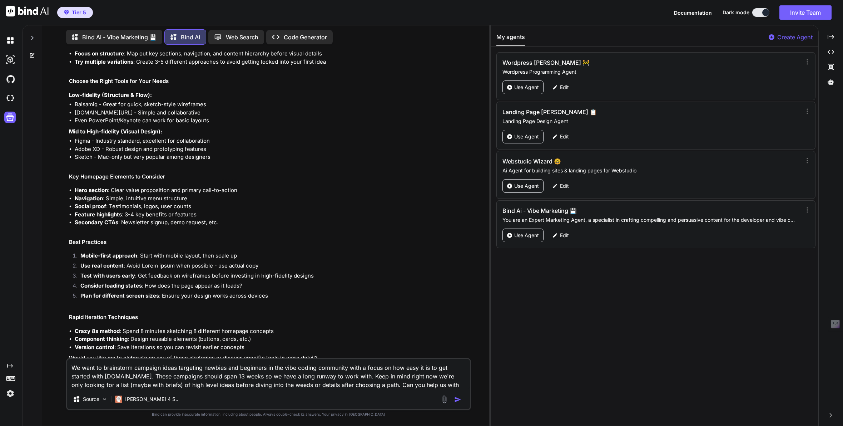
scroll to position [102, 0]
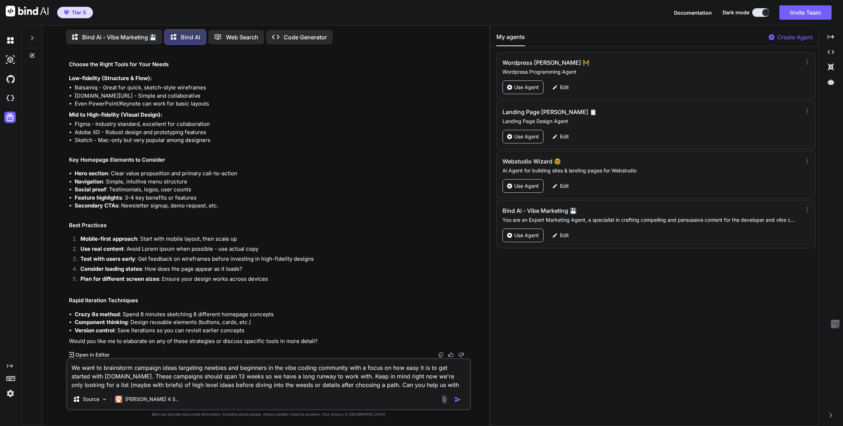
click at [458, 400] on img "button" at bounding box center [457, 399] width 7 height 7
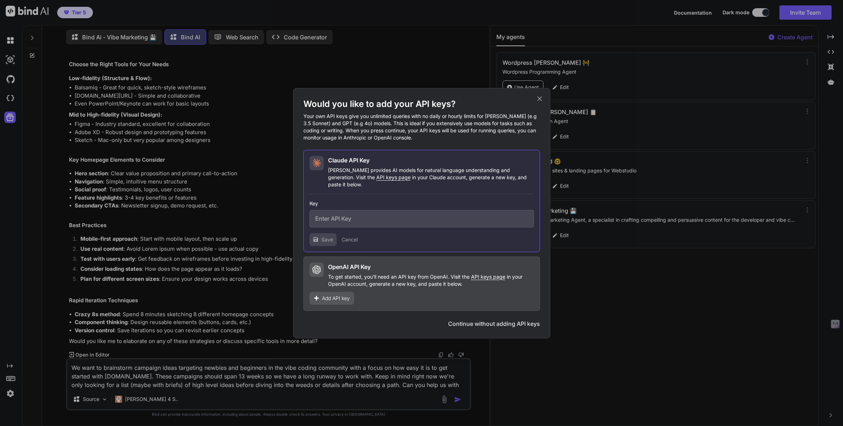
click at [539, 101] on icon at bounding box center [539, 98] width 5 height 5
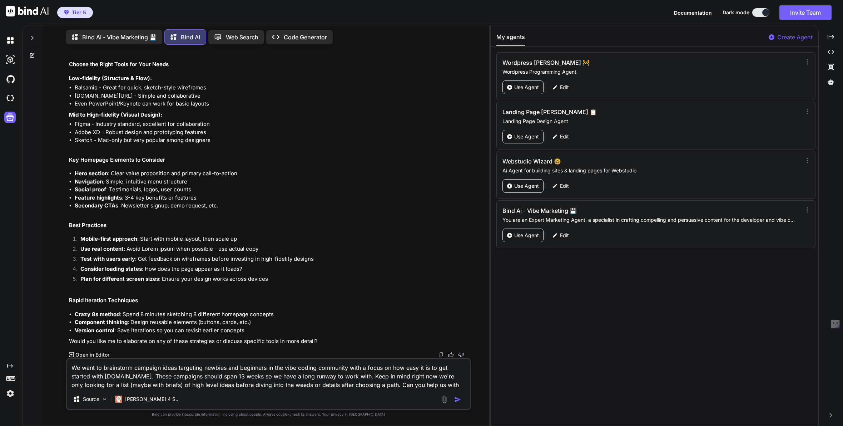
click at [235, 37] on p "Web Search" at bounding box center [242, 37] width 33 height 9
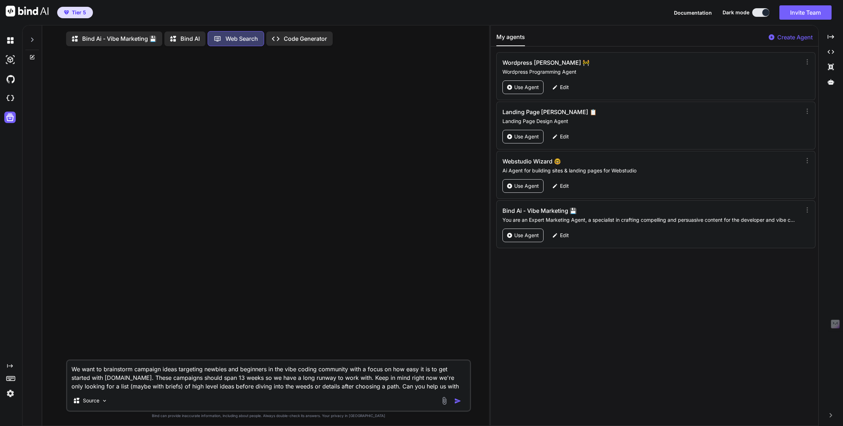
scroll to position [3, 0]
click at [456, 399] on img "button" at bounding box center [457, 399] width 7 height 7
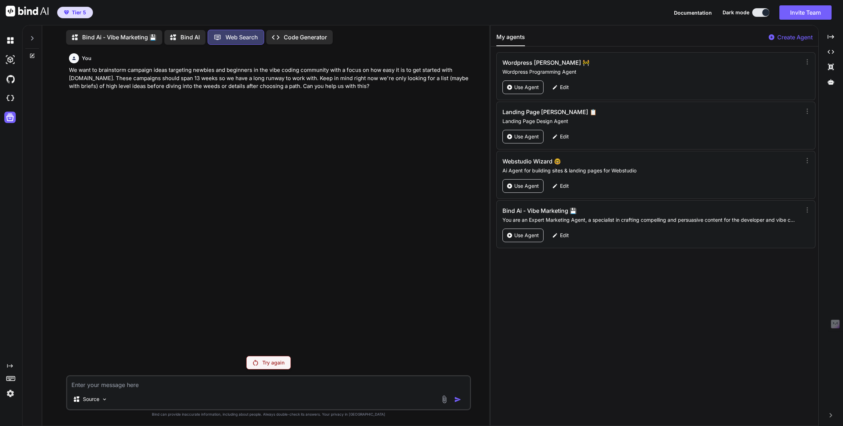
click at [129, 33] on p "Bind Ai - Vibe Marketing 💾" at bounding box center [119, 37] width 74 height 9
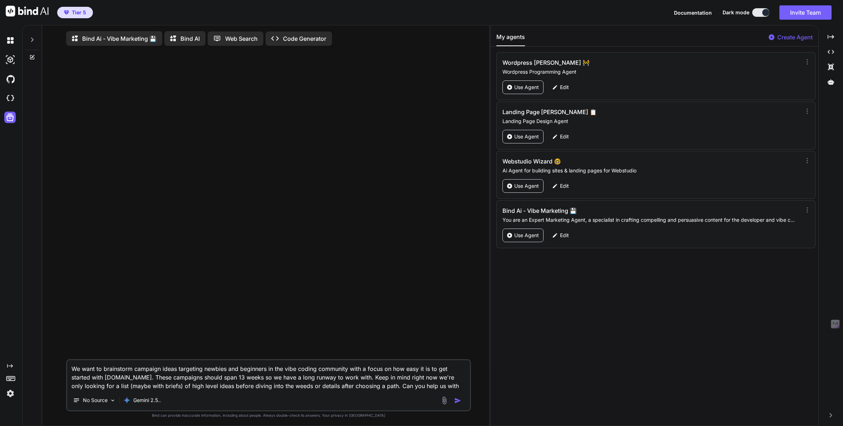
click at [457, 402] on img "button" at bounding box center [457, 400] width 7 height 7
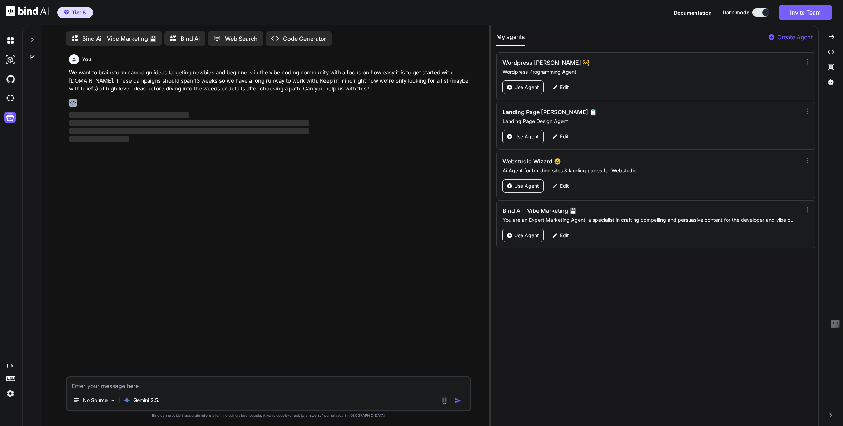
scroll to position [3, 0]
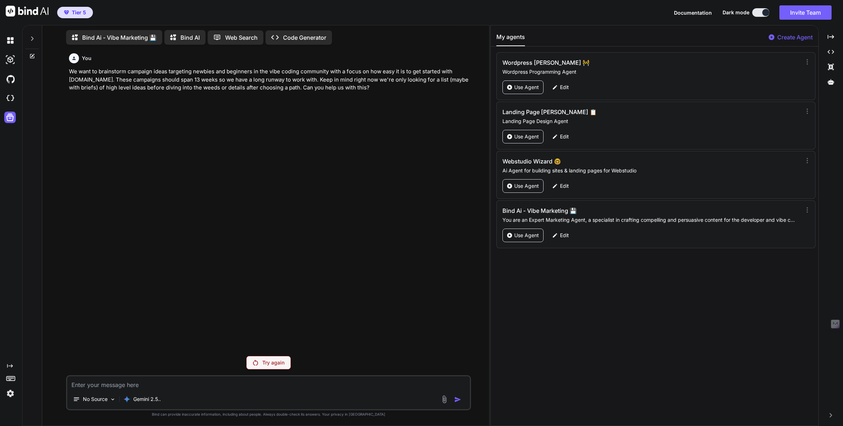
click at [185, 40] on div "Bind AI" at bounding box center [184, 37] width 41 height 15
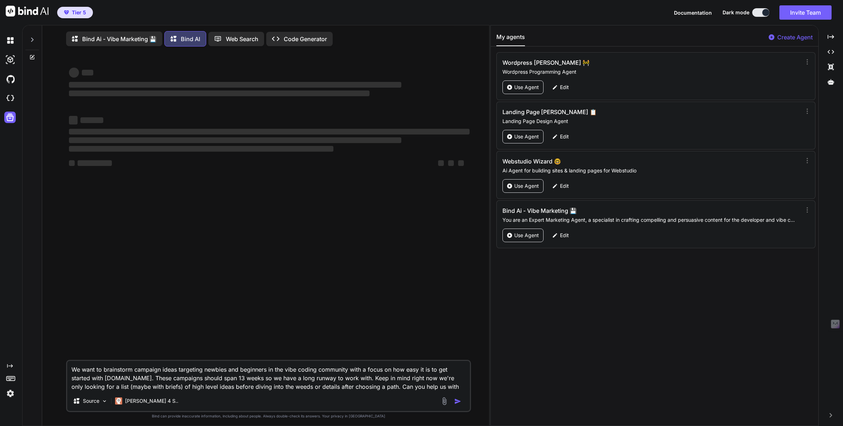
scroll to position [4, 0]
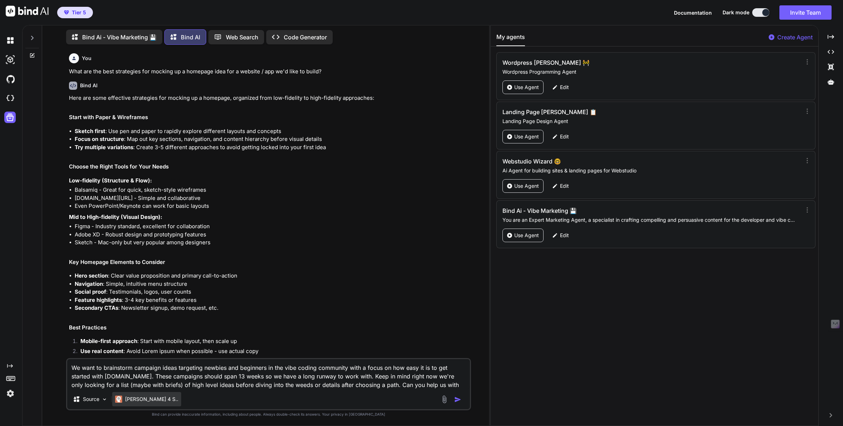
click at [144, 398] on p "[PERSON_NAME] 4 S.." at bounding box center [151, 398] width 53 height 7
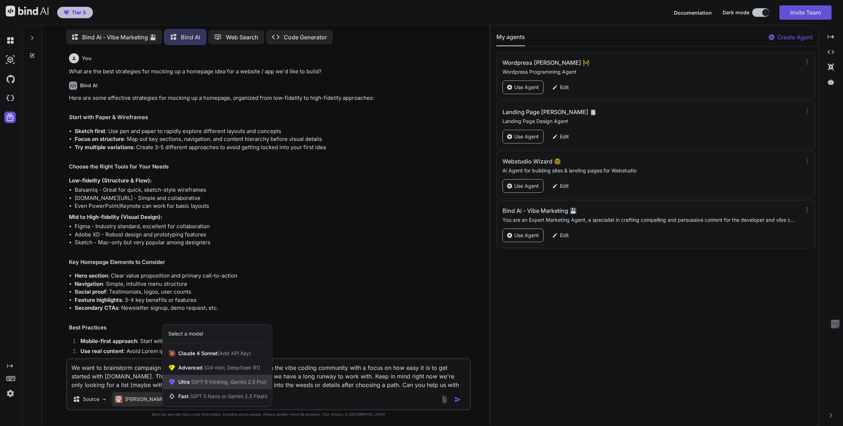
click at [189, 388] on div "Ultra (GPT-5 thinking, Gemini 2.5 Pro)" at bounding box center [217, 382] width 109 height 14
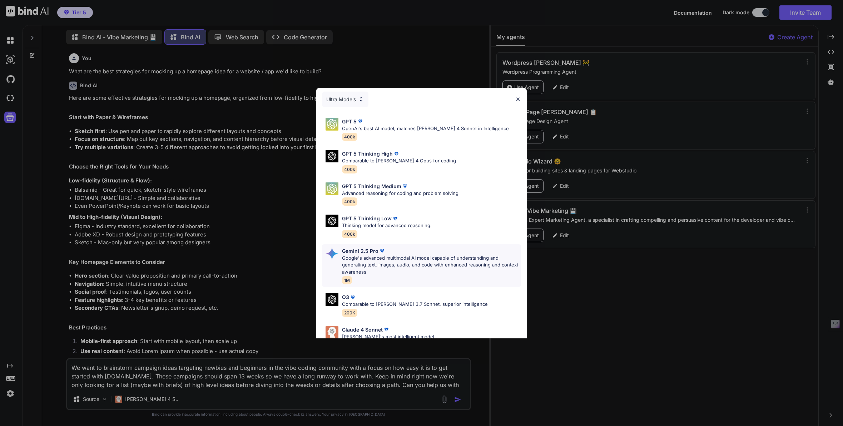
click at [350, 260] on p "Google's advanced multimodal AI model capable of understanding and generating t…" at bounding box center [431, 265] width 179 height 21
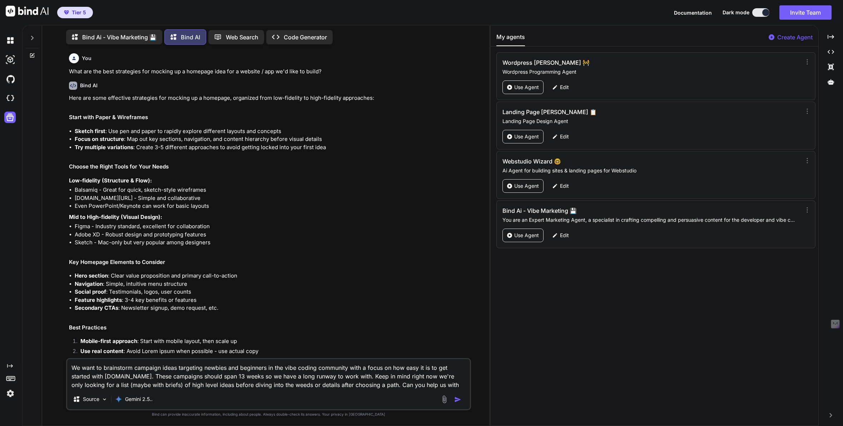
click at [457, 399] on img "button" at bounding box center [457, 399] width 7 height 7
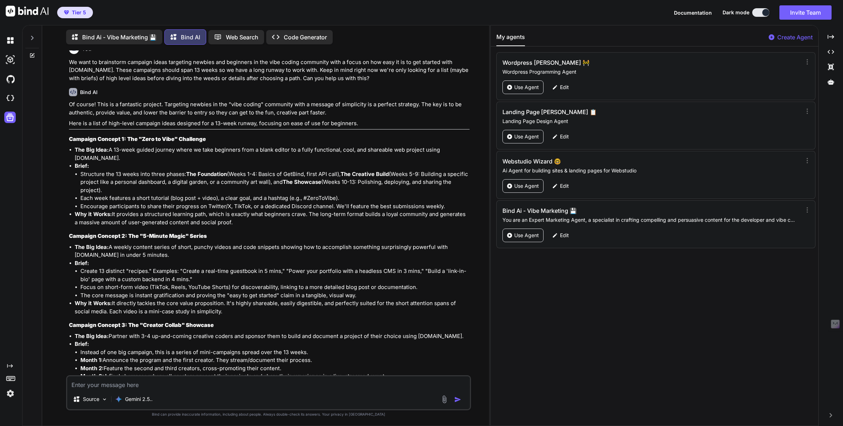
scroll to position [413, 0]
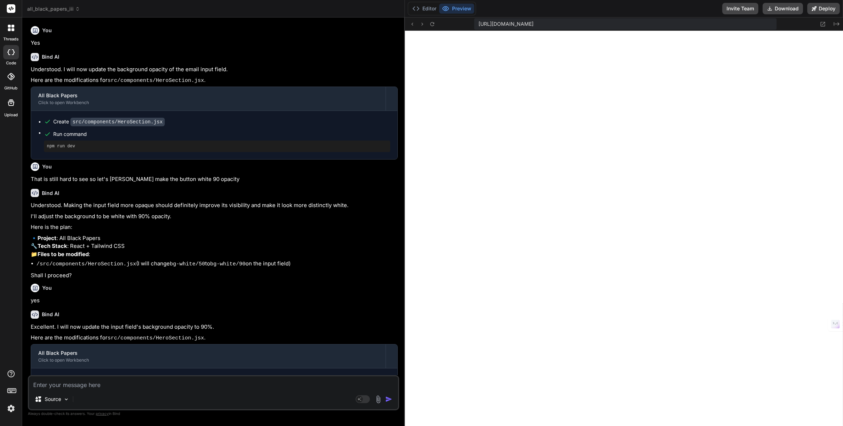
scroll to position [611, 0]
